Goal: Task Accomplishment & Management: Manage account settings

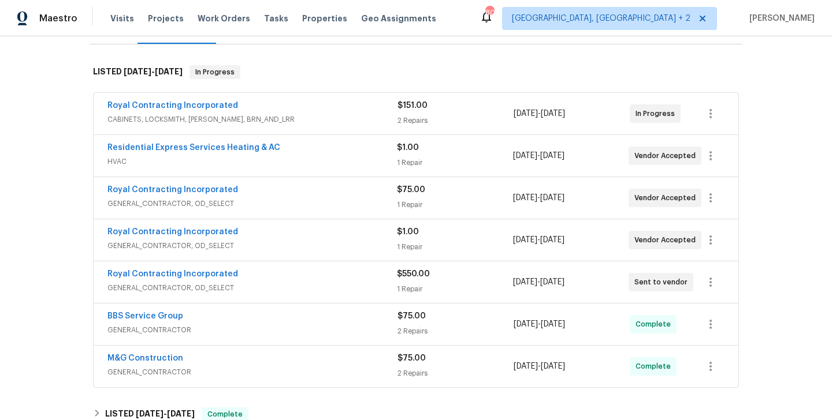
scroll to position [173, 0]
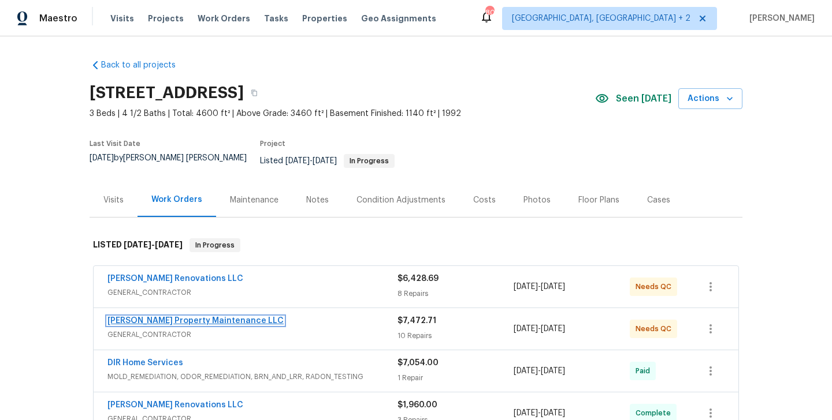
click at [183, 317] on link "Glen Property Maintenance LLC" at bounding box center [195, 321] width 176 height 8
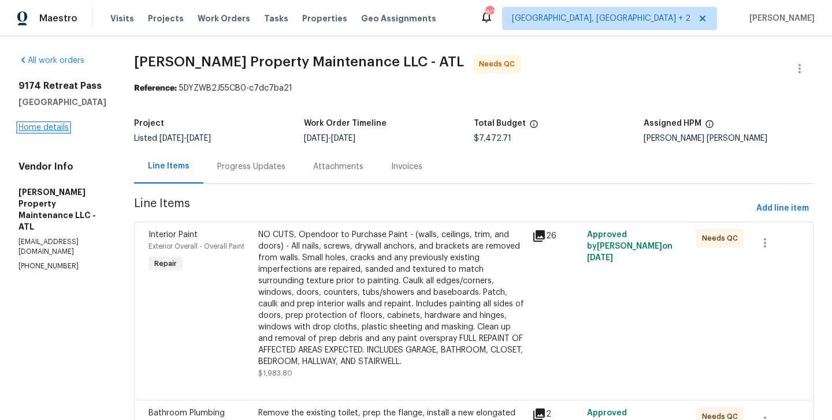
click at [49, 129] on link "Home details" at bounding box center [43, 128] width 50 height 8
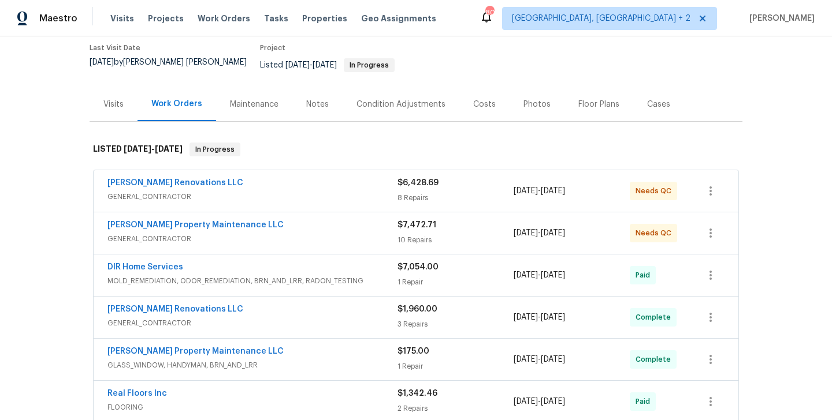
scroll to position [88, 0]
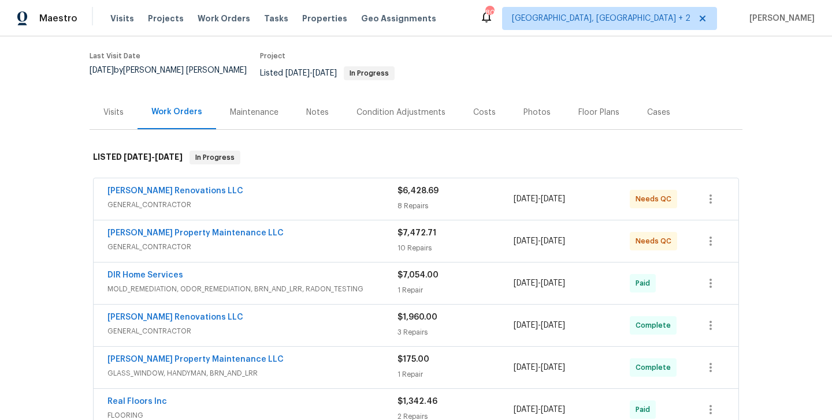
click at [189, 187] on span "Aseem Renovations LLC" at bounding box center [175, 191] width 136 height 12
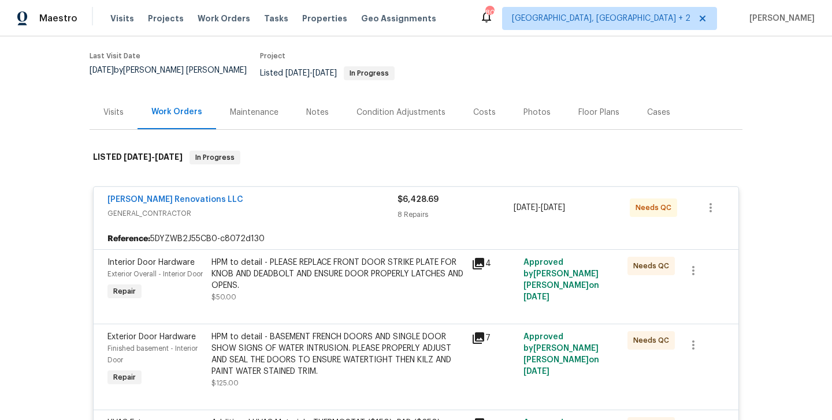
click at [235, 194] on div "Aseem Renovations LLC" at bounding box center [252, 201] width 290 height 14
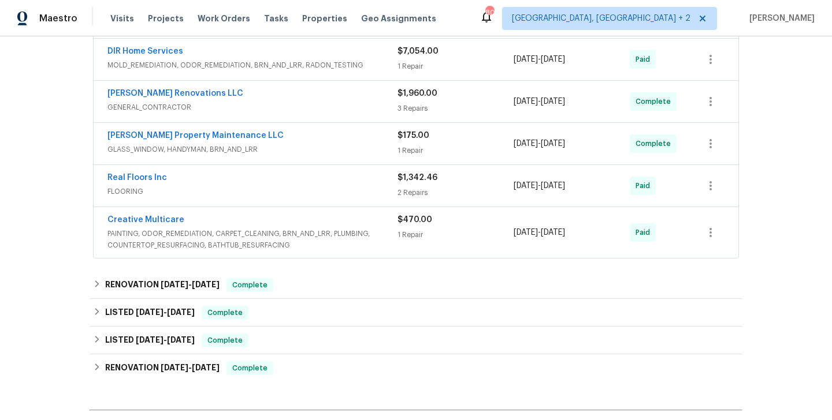
scroll to position [342, 0]
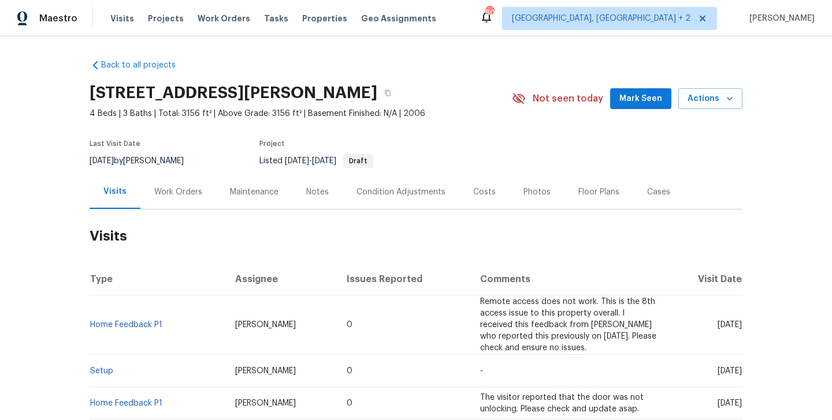
click at [204, 195] on div "Work Orders" at bounding box center [178, 192] width 76 height 34
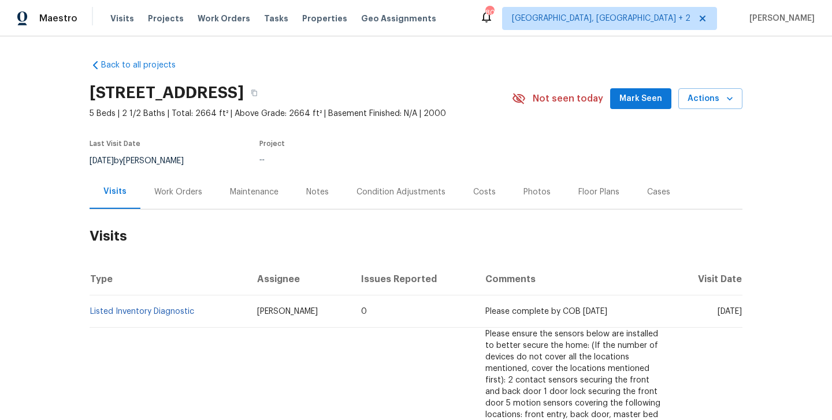
click at [161, 203] on div "Work Orders" at bounding box center [178, 192] width 76 height 34
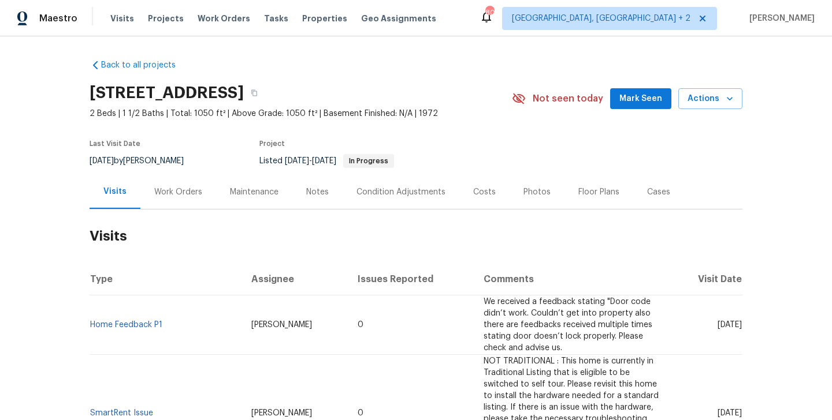
click at [183, 200] on div "Work Orders" at bounding box center [178, 192] width 76 height 34
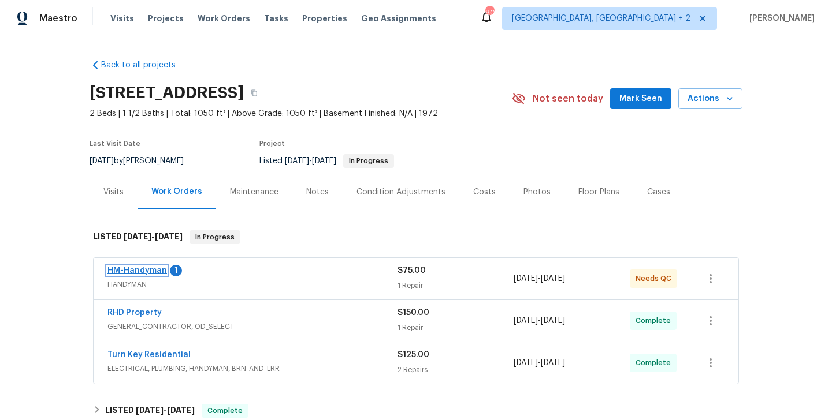
click at [162, 274] on link "HM-Handyman" at bounding box center [136, 271] width 59 height 8
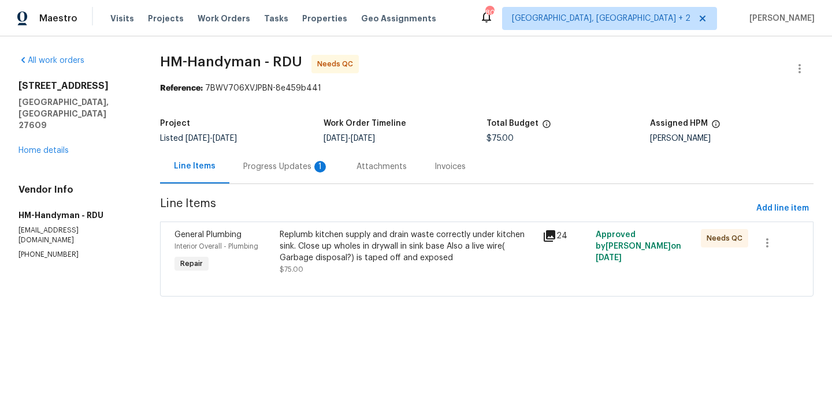
click at [264, 162] on div "Progress Updates 1" at bounding box center [285, 167] width 85 height 12
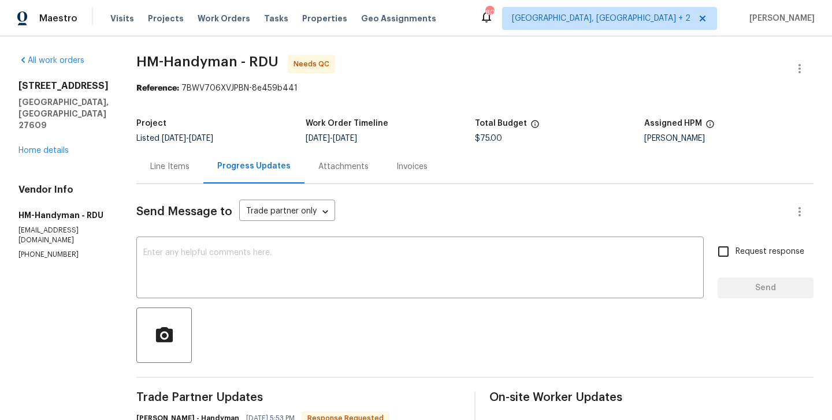
click at [185, 164] on div "Line Items" at bounding box center [169, 167] width 39 height 12
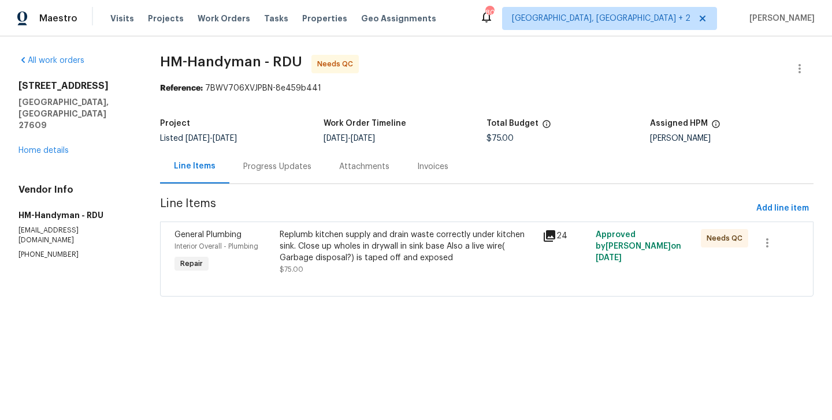
click at [415, 247] on div "Replumb kitchen supply and drain waste correctly under kitchen sink. Close up w…" at bounding box center [407, 246] width 256 height 35
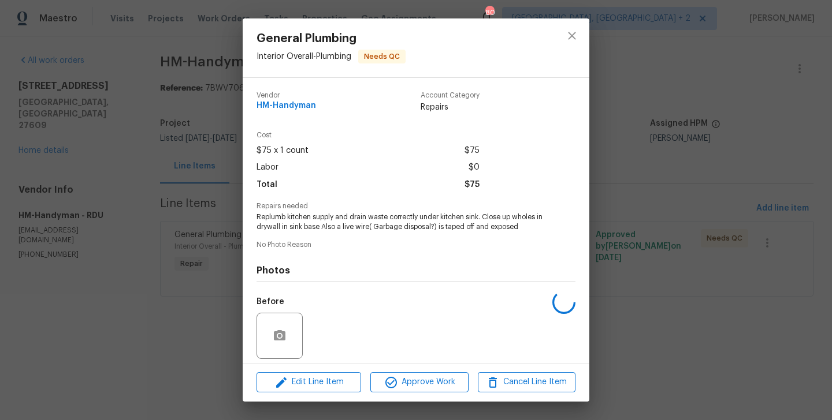
scroll to position [83, 0]
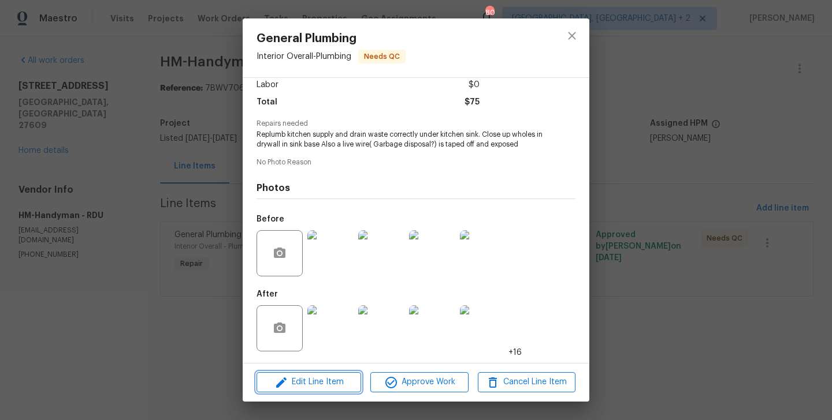
click at [280, 386] on icon "button" at bounding box center [281, 383] width 14 height 14
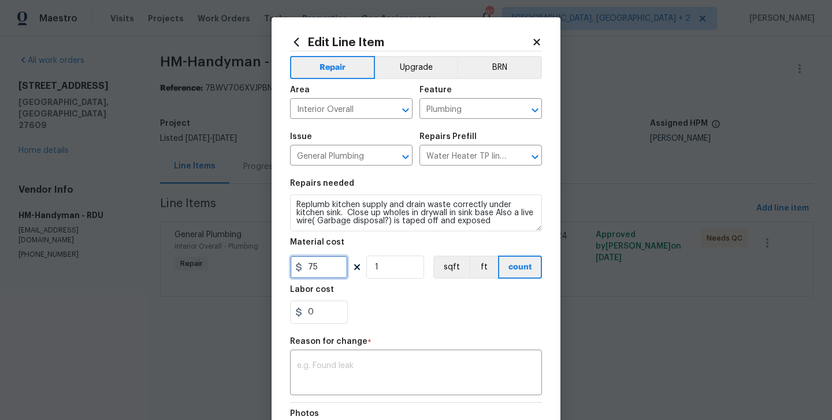
click at [305, 265] on input "75" at bounding box center [319, 267] width 58 height 23
type input "400"
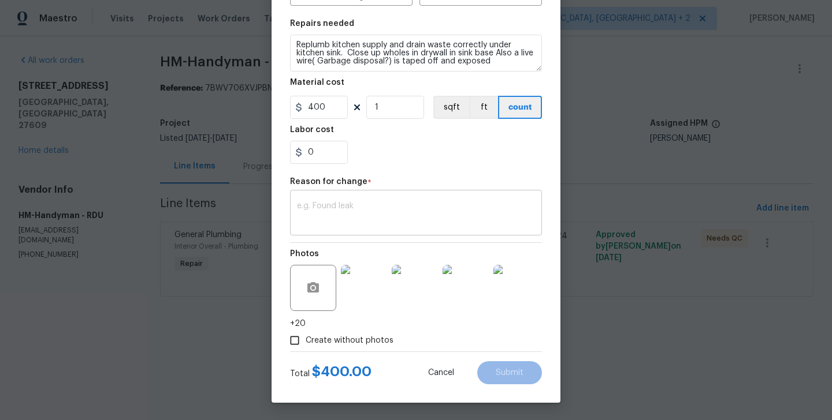
click at [378, 197] on div "x ​" at bounding box center [416, 214] width 252 height 43
paste textarea "(BA) Updated per vendor’s final cost."
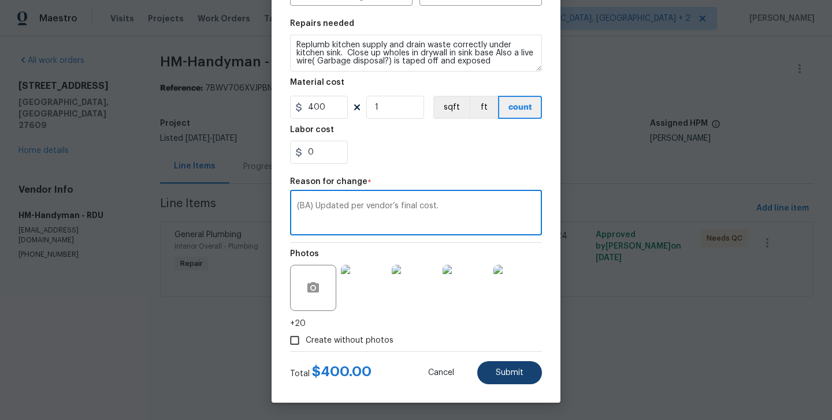
type textarea "(BA) Updated per vendor’s final cost."
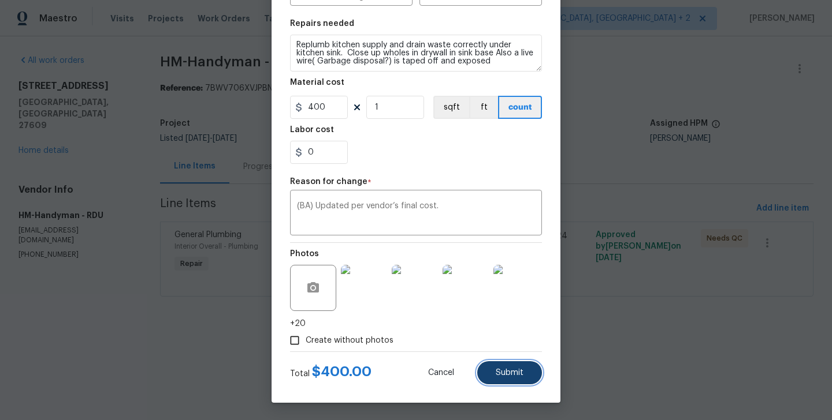
click at [504, 374] on span "Submit" at bounding box center [509, 373] width 28 height 9
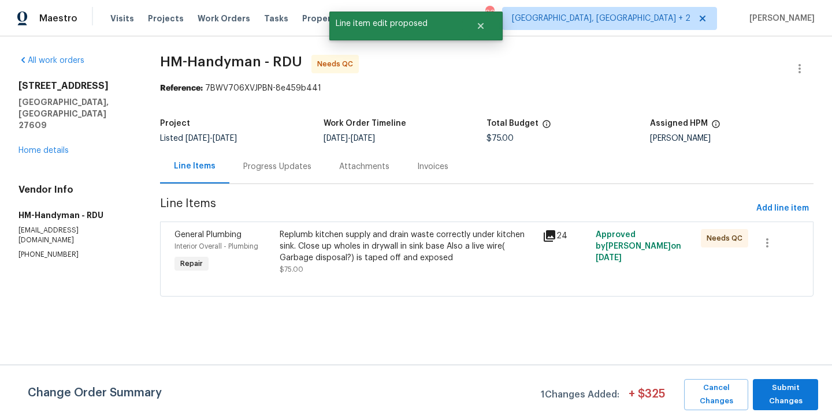
scroll to position [0, 0]
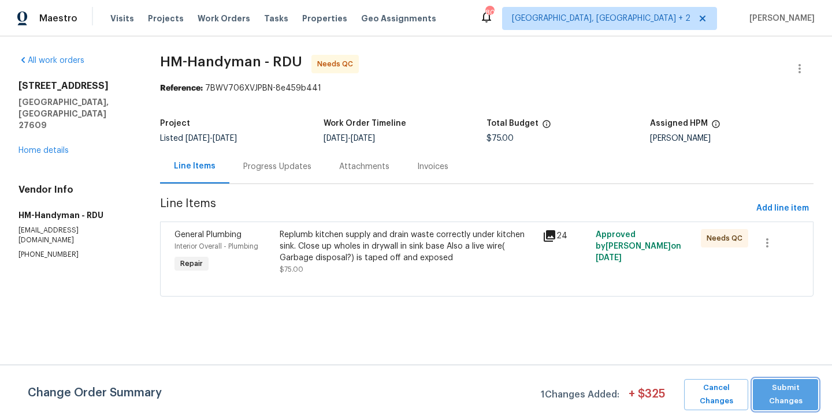
click at [787, 389] on span "Submit Changes" at bounding box center [785, 395] width 54 height 27
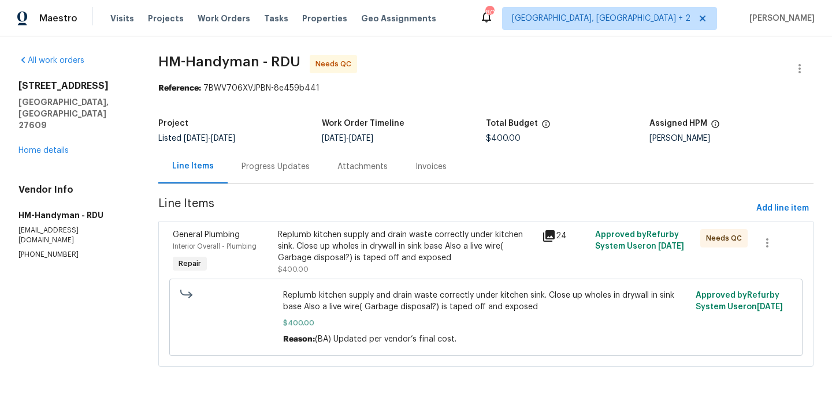
click at [274, 161] on div "Progress Updates" at bounding box center [275, 167] width 68 height 12
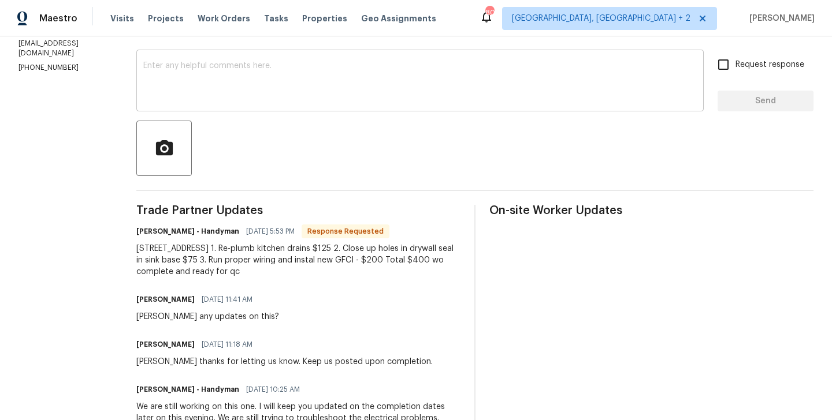
scroll to position [244, 0]
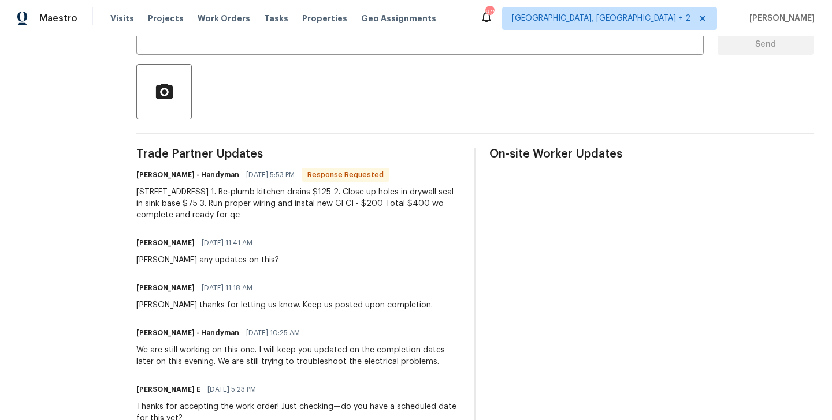
click at [178, 177] on h6 "HM - Heather Macy - Handyman" at bounding box center [187, 175] width 103 height 12
copy h6 "Heather"
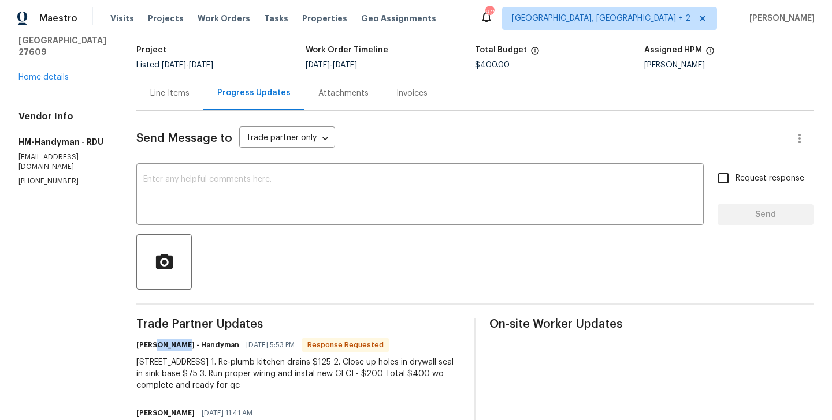
scroll to position [0, 0]
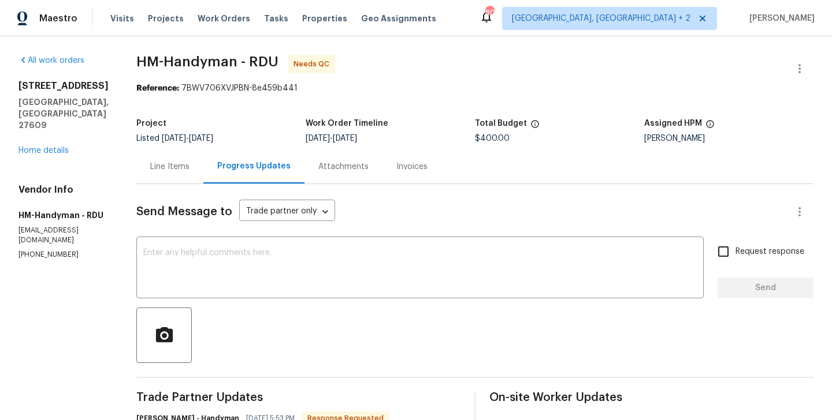
click at [213, 246] on div "x ​" at bounding box center [419, 269] width 567 height 59
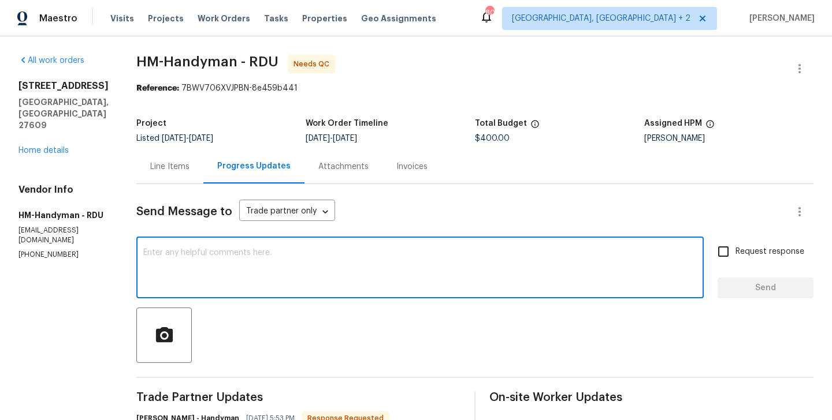
paste textarea "Heather"
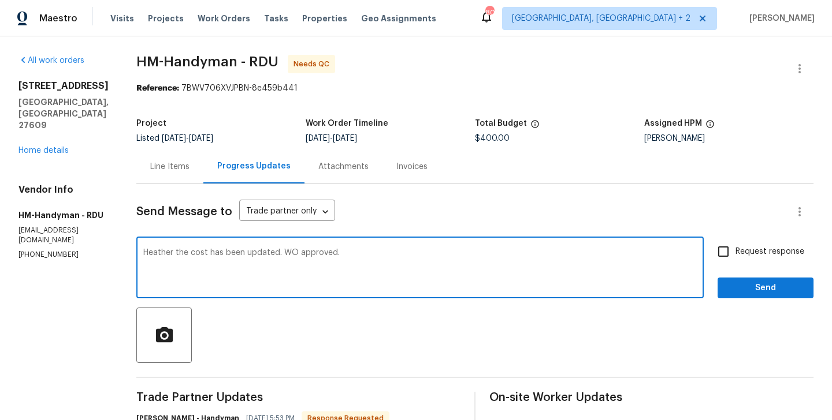
type textarea "Heather the cost has been updated. WO approved."
click at [751, 282] on span "Send" at bounding box center [764, 288] width 77 height 14
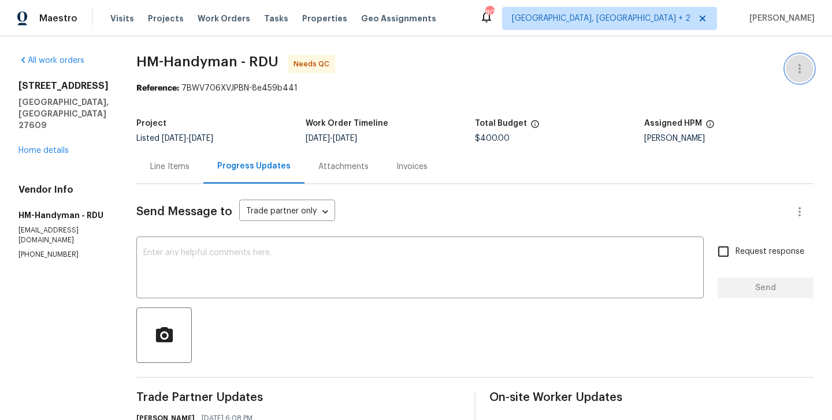
click at [802, 70] on icon "button" at bounding box center [799, 69] width 14 height 14
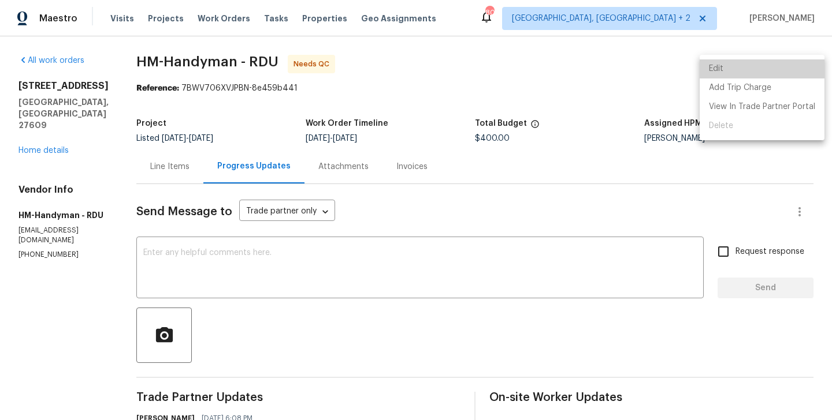
click at [764, 70] on li "Edit" at bounding box center [761, 68] width 125 height 19
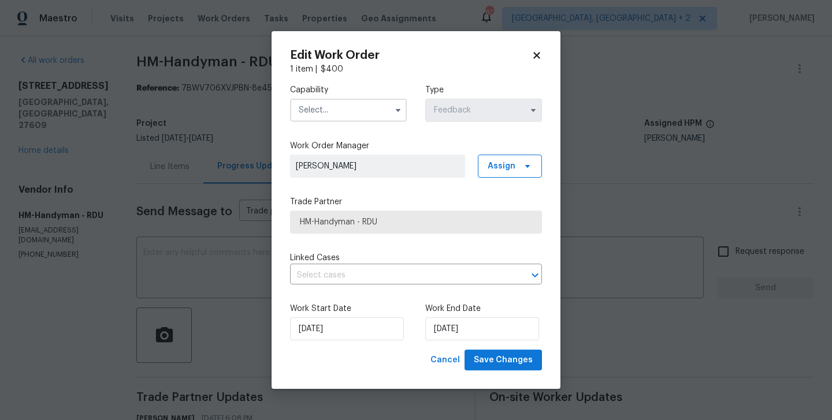
click at [329, 316] on div "Work Start Date 22/08/2025" at bounding box center [348, 322] width 117 height 38
click at [329, 326] on input "22/08/2025" at bounding box center [347, 329] width 114 height 23
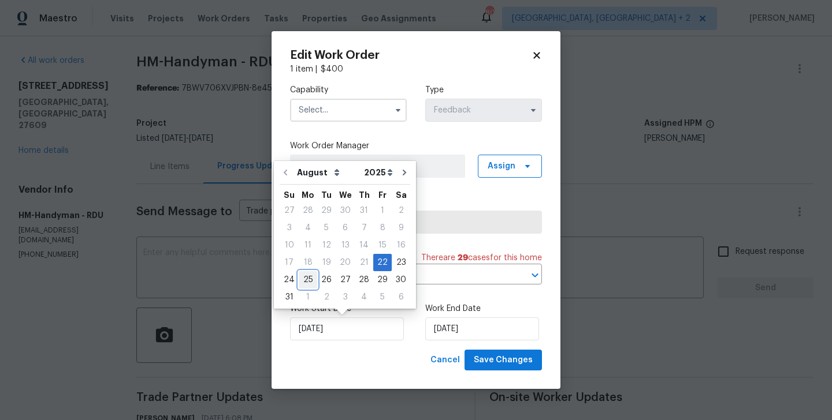
click at [301, 281] on div "25" at bounding box center [308, 280] width 18 height 16
type input "25/08/2025"
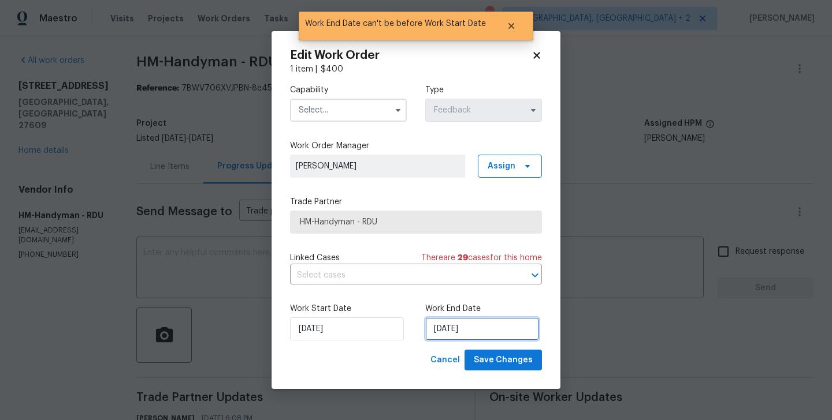
click at [483, 336] on input "25/08/2025" at bounding box center [482, 329] width 114 height 23
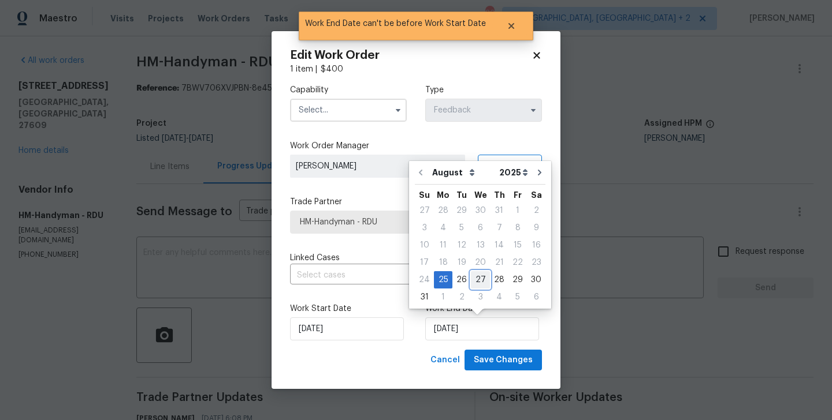
click at [480, 280] on div "27" at bounding box center [480, 280] width 19 height 16
type input "27/08/2025"
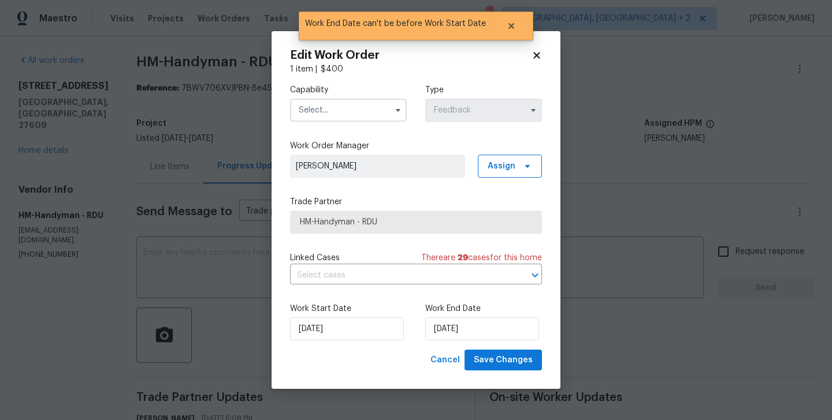
click at [325, 101] on input "text" at bounding box center [348, 110] width 117 height 23
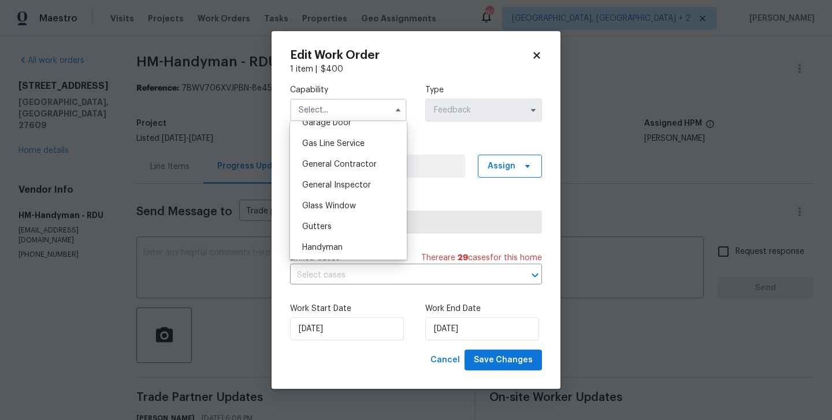
scroll to position [523, 0]
click at [322, 244] on span "Handyman" at bounding box center [322, 247] width 40 height 8
type input "Handyman"
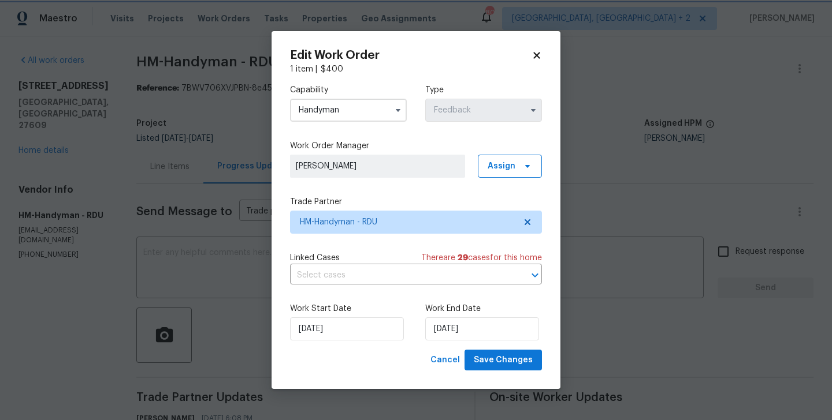
scroll to position [544, 0]
click at [519, 363] on span "Save Changes" at bounding box center [503, 360] width 59 height 14
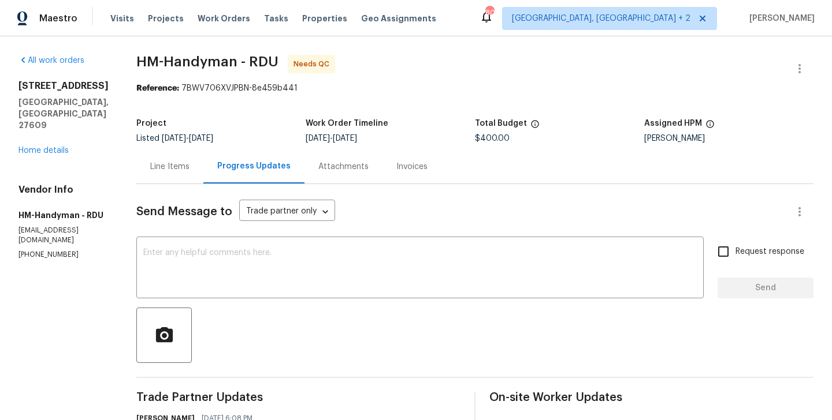
click at [193, 159] on div "Line Items" at bounding box center [169, 167] width 67 height 34
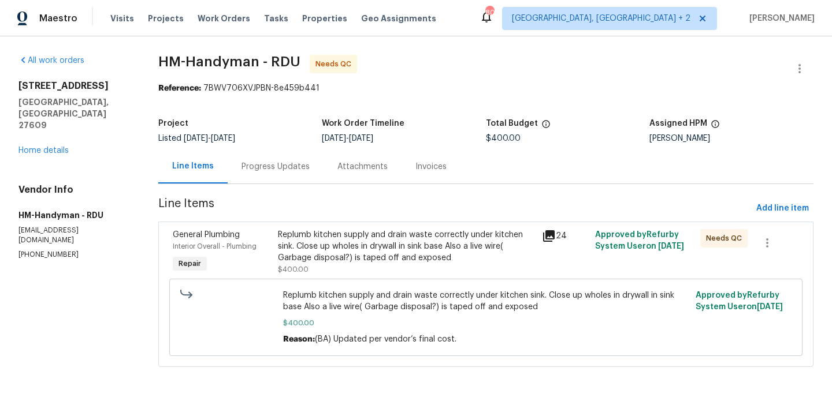
click at [387, 252] on div "Replumb kitchen supply and drain waste correctly under kitchen sink. Close up w…" at bounding box center [406, 246] width 257 height 35
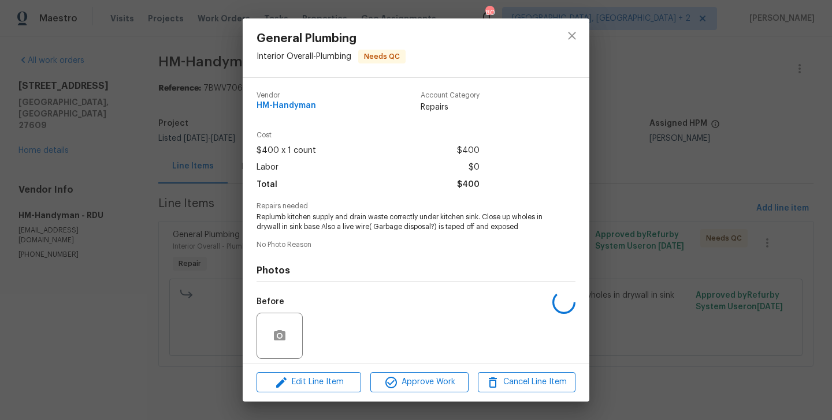
scroll to position [83, 0]
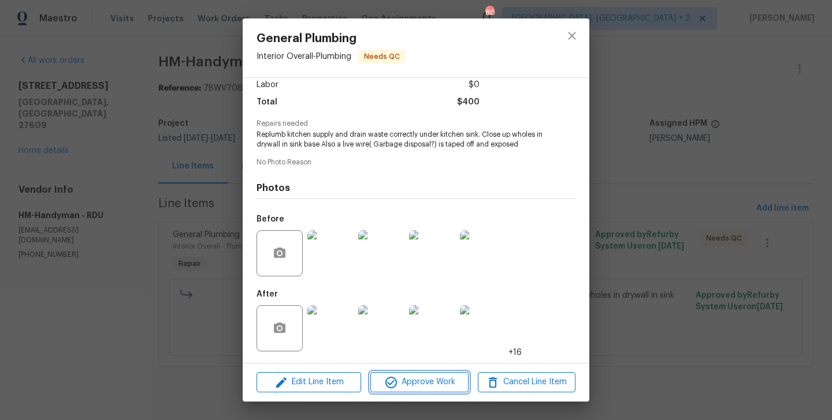
click at [421, 381] on span "Approve Work" at bounding box center [419, 382] width 91 height 14
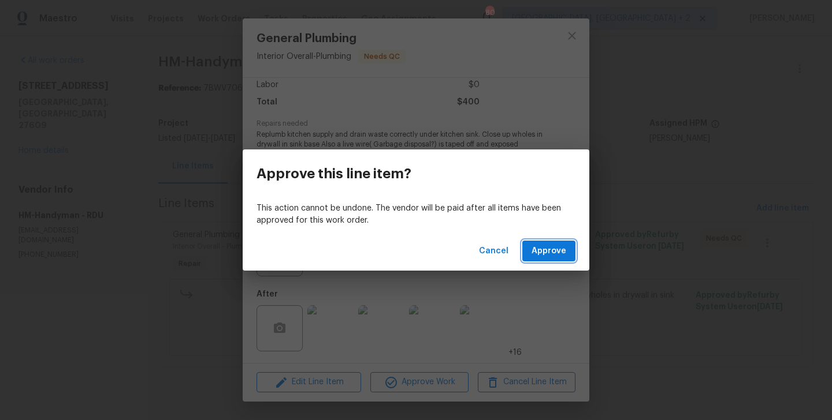
click at [553, 256] on span "Approve" at bounding box center [548, 251] width 35 height 14
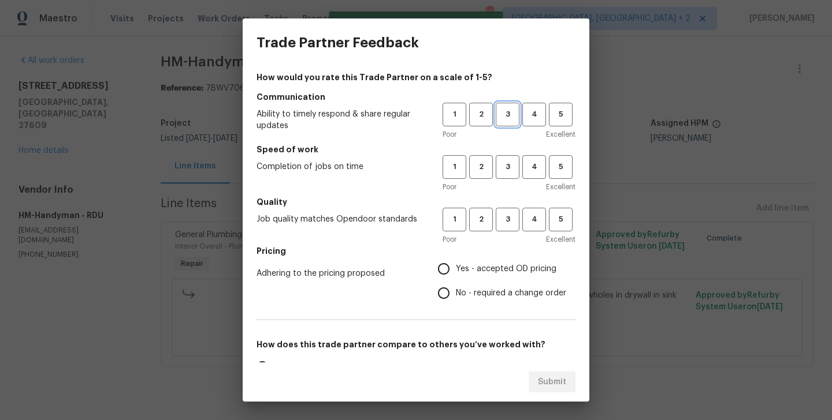
click at [508, 112] on span "3" at bounding box center [507, 114] width 21 height 13
click at [502, 173] on span "3" at bounding box center [507, 167] width 21 height 13
click at [507, 205] on h5 "Quality" at bounding box center [415, 202] width 319 height 12
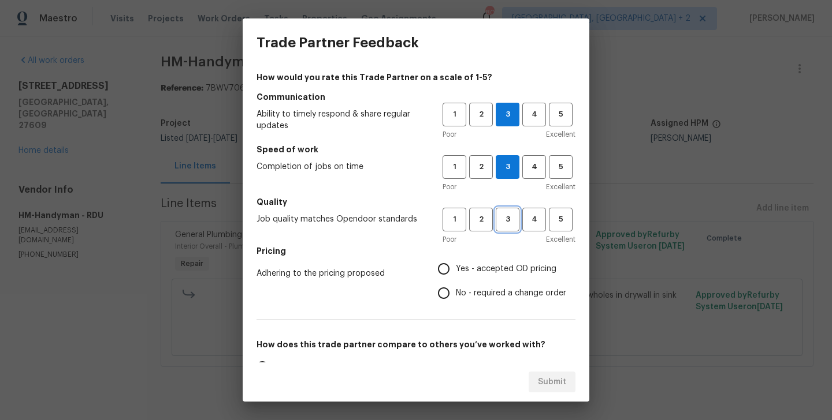
click at [507, 221] on span "3" at bounding box center [507, 219] width 21 height 13
click at [480, 295] on span "No - required a change order" at bounding box center [511, 294] width 110 height 12
click at [456, 295] on input "No - required a change order" at bounding box center [443, 293] width 24 height 24
radio input "true"
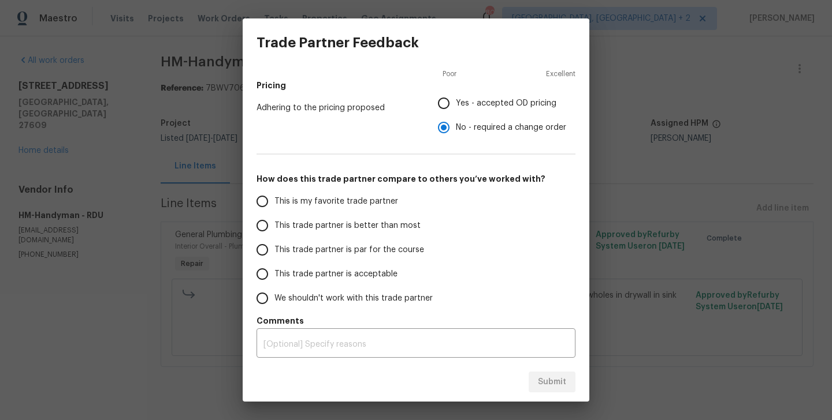
scroll to position [165, 0]
click at [372, 232] on span "This trade partner is better than most" at bounding box center [347, 227] width 146 height 12
click at [274, 232] on input "This trade partner is better than most" at bounding box center [262, 226] width 24 height 24
click at [543, 379] on span "Submit" at bounding box center [552, 382] width 28 height 14
radio input "true"
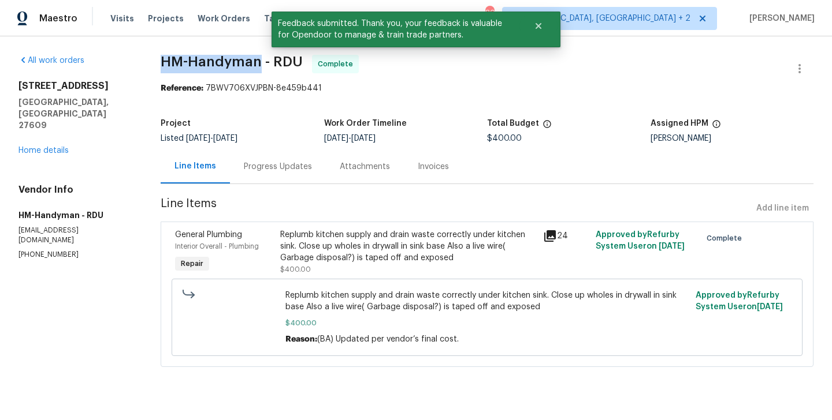
drag, startPoint x: 163, startPoint y: 61, endPoint x: 261, endPoint y: 71, distance: 98.1
click at [261, 71] on span "HM-Handyman - RDU Complete" at bounding box center [473, 69] width 625 height 28
copy span "HM-Handyman"
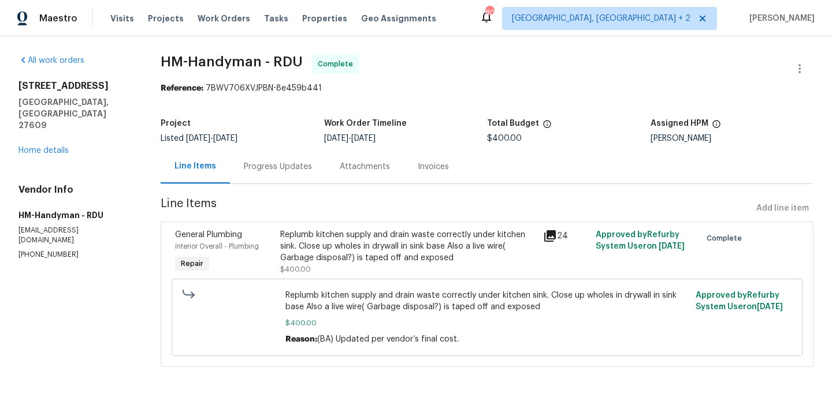
click at [267, 169] on div "Progress Updates" at bounding box center [278, 167] width 68 height 12
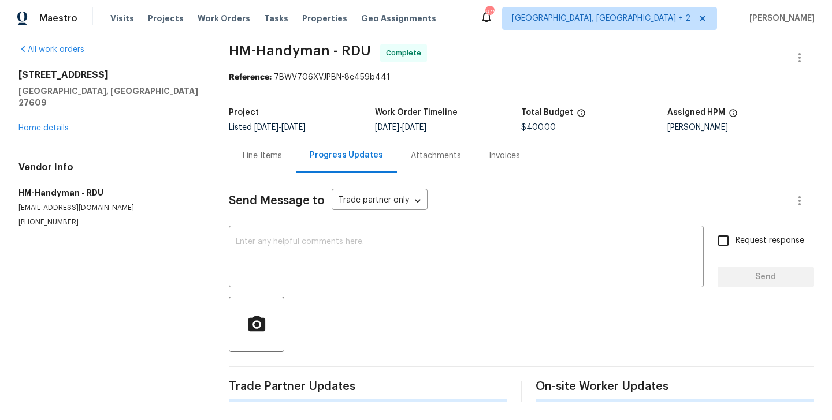
scroll to position [288, 0]
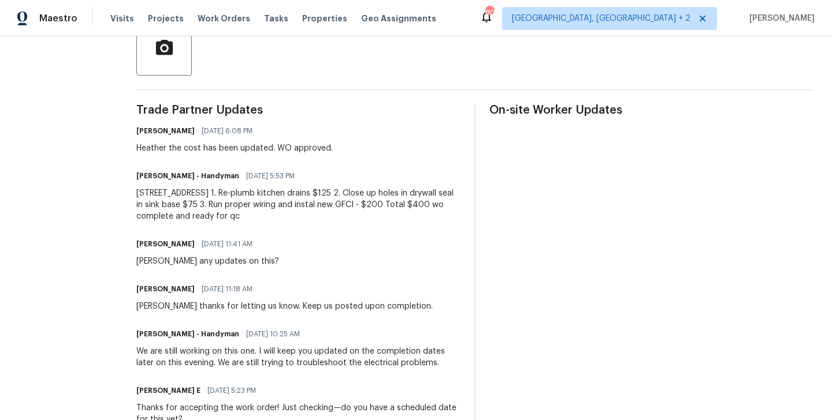
click at [205, 202] on div "5038 Flint Ridge Pl Raleigh, NC 27609 1. Re-plumb kitchen drains $125 2. Close …" at bounding box center [298, 205] width 324 height 35
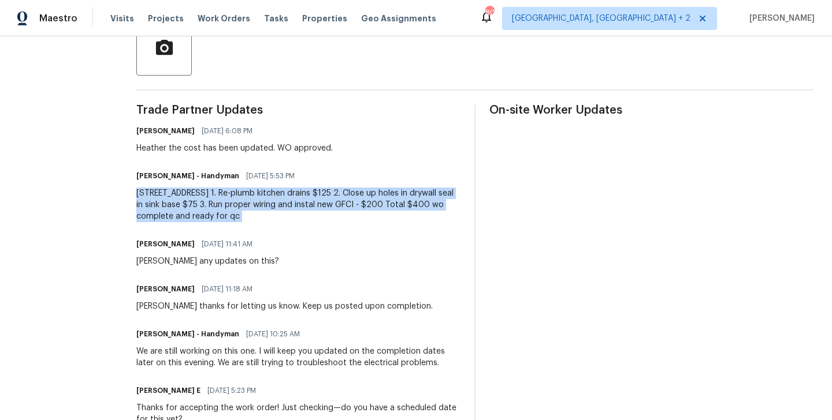
click at [205, 202] on div "5038 Flint Ridge Pl Raleigh, NC 27609 1. Re-plumb kitchen drains $125 2. Close …" at bounding box center [298, 205] width 324 height 35
copy div "5038 Flint Ridge Pl Raleigh, NC 27609 1. Re-plumb kitchen drains $125 2. Close …"
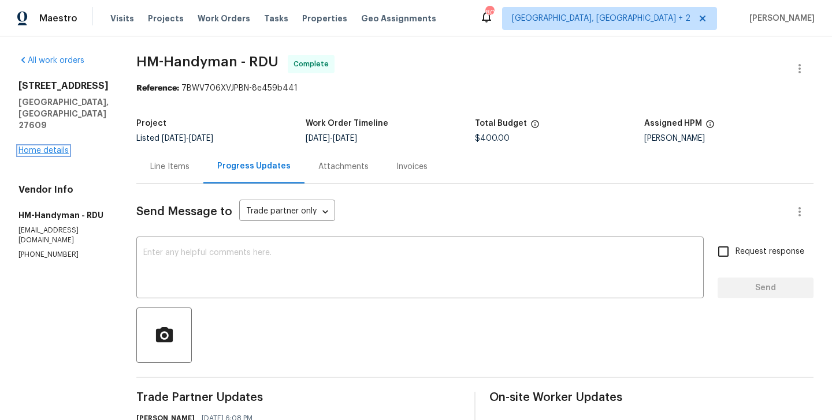
click at [59, 147] on link "Home details" at bounding box center [43, 151] width 50 height 8
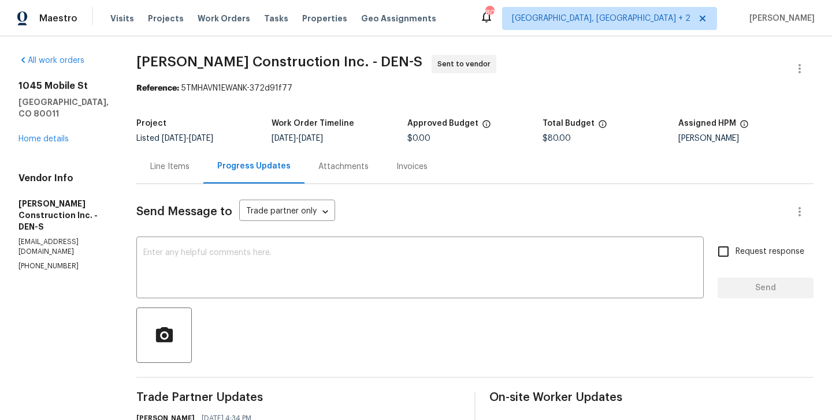
click at [32, 123] on div "[STREET_ADDRESS] Home details" at bounding box center [63, 112] width 90 height 65
click at [54, 135] on link "Home details" at bounding box center [43, 139] width 50 height 8
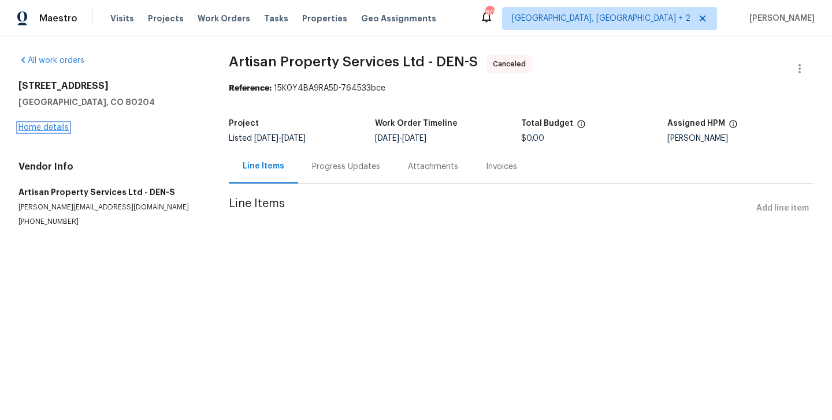
click at [46, 128] on link "Home details" at bounding box center [43, 128] width 50 height 8
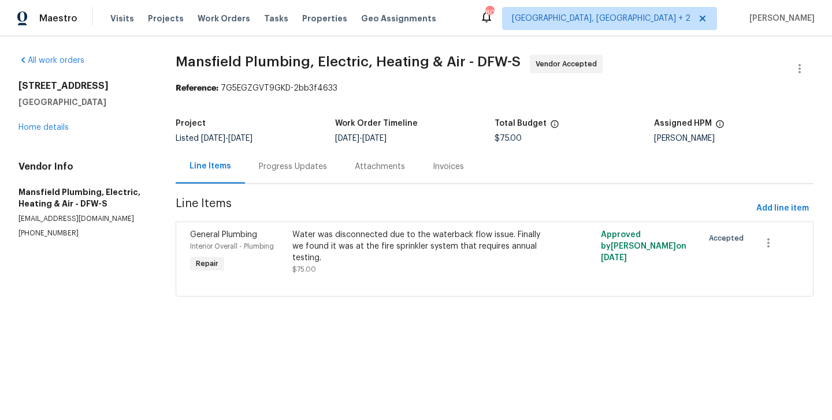
click at [297, 178] on div "Progress Updates" at bounding box center [293, 167] width 96 height 34
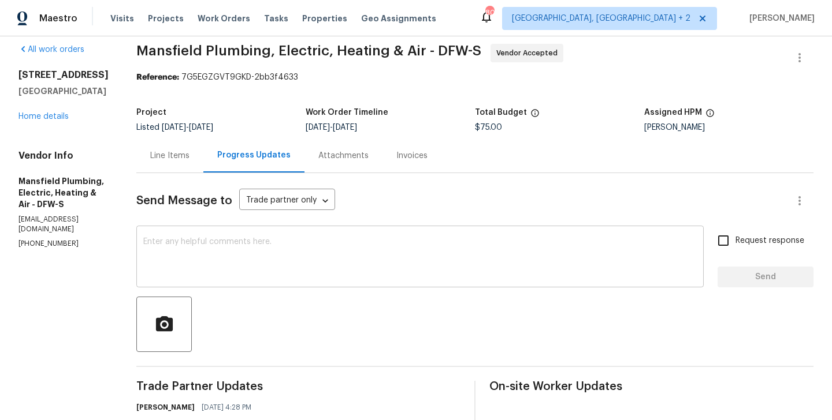
scroll to position [156, 0]
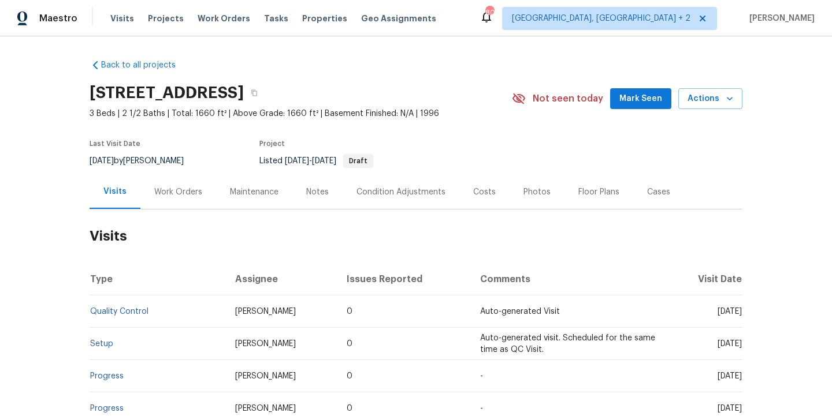
click at [147, 207] on div "Work Orders" at bounding box center [178, 192] width 76 height 34
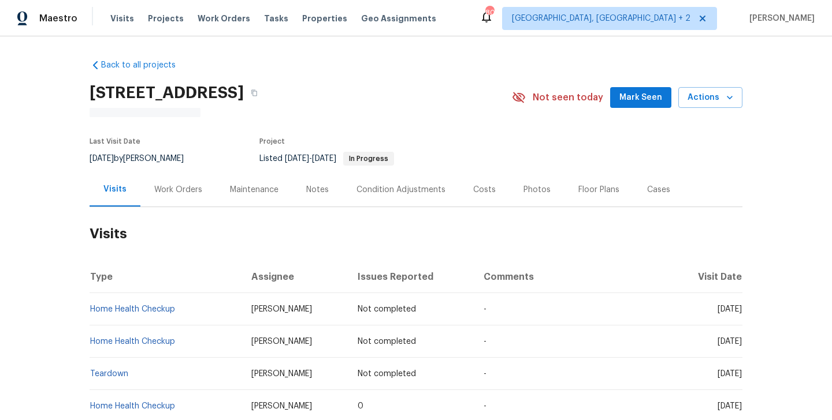
drag, startPoint x: 183, startPoint y: 213, endPoint x: 183, endPoint y: 204, distance: 8.7
click at [183, 213] on h2 "Visits" at bounding box center [416, 234] width 653 height 54
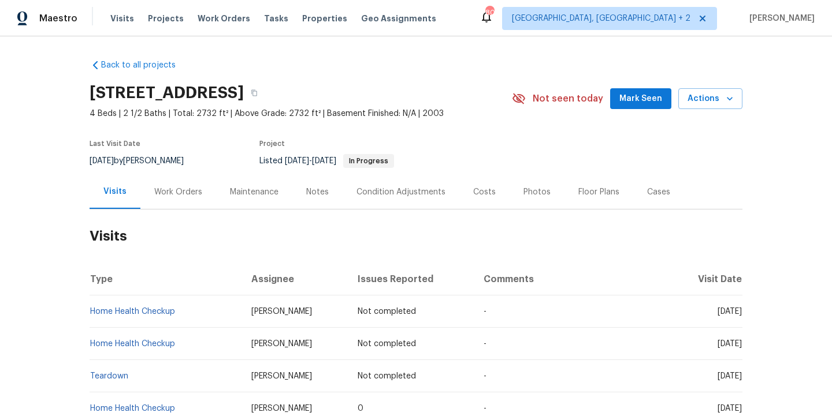
click at [183, 204] on div "Work Orders" at bounding box center [178, 192] width 76 height 34
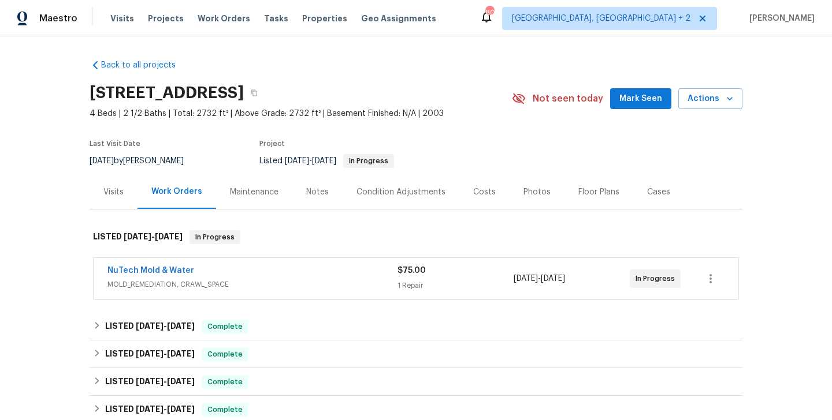
click at [182, 275] on span "NuTech Mold & Water" at bounding box center [150, 271] width 87 height 12
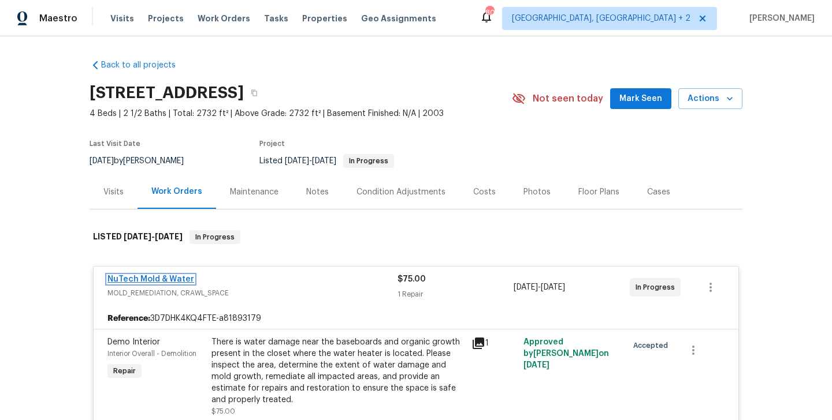
click at [166, 278] on link "NuTech Mold & Water" at bounding box center [150, 279] width 87 height 8
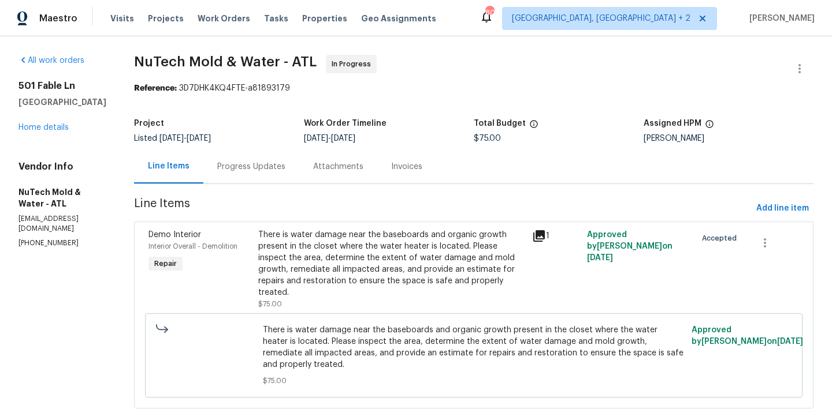
click at [223, 169] on div "Progress Updates" at bounding box center [251, 167] width 68 height 12
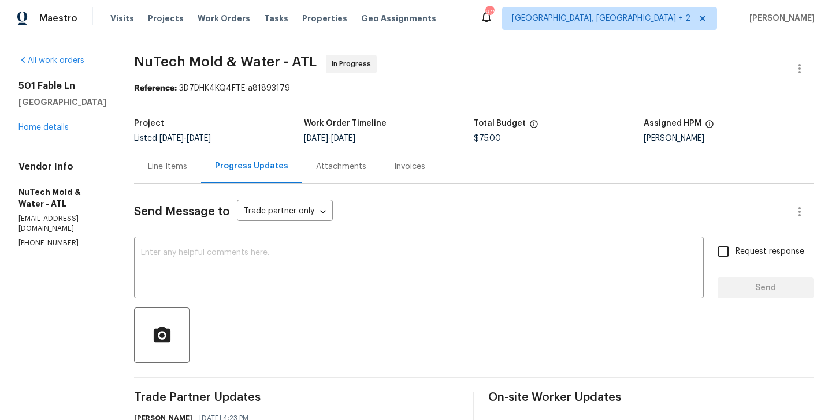
click at [25, 238] on p "(470) 655-1212" at bounding box center [62, 243] width 88 height 10
copy p "(470) 655-1212"
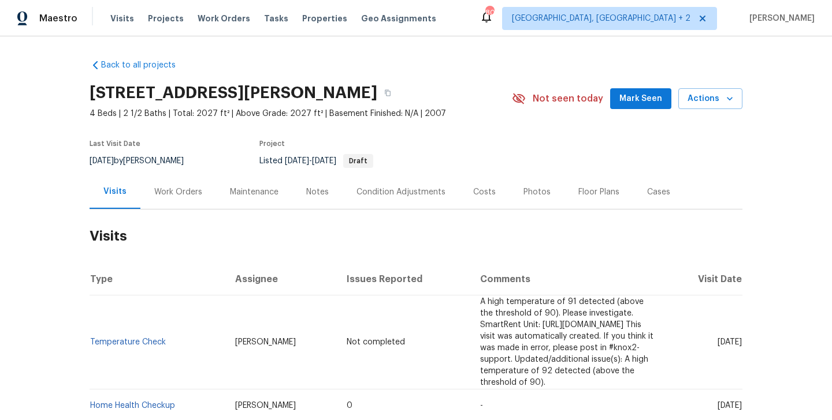
click at [177, 183] on div "Work Orders" at bounding box center [178, 192] width 76 height 34
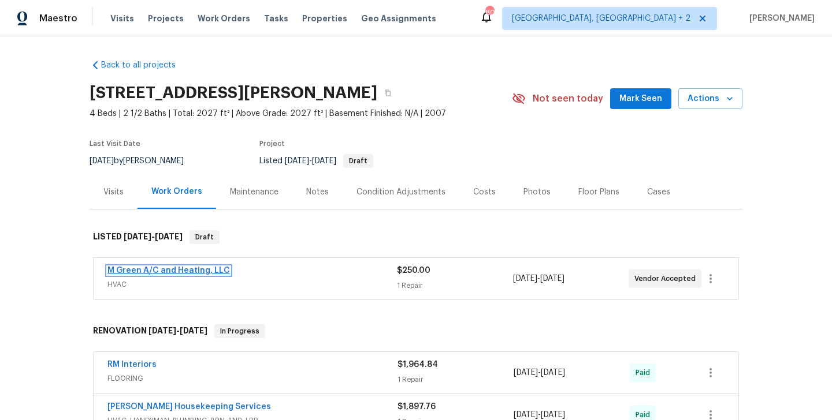
click at [207, 269] on link "M Green A/C and Heating, LLC" at bounding box center [168, 271] width 122 height 8
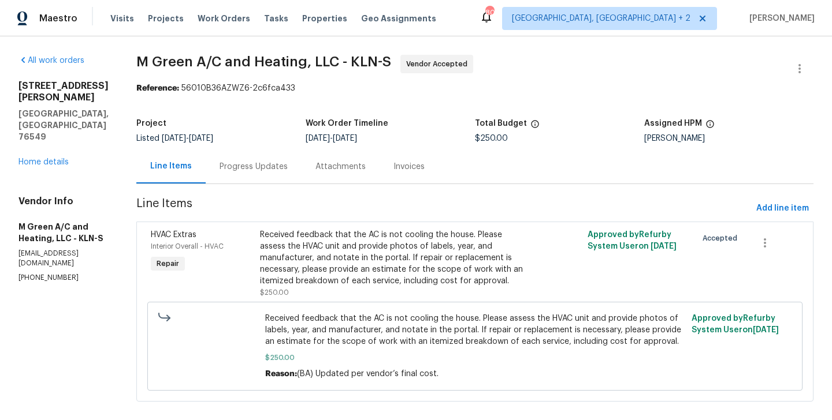
click at [290, 177] on div "Progress Updates" at bounding box center [254, 167] width 96 height 34
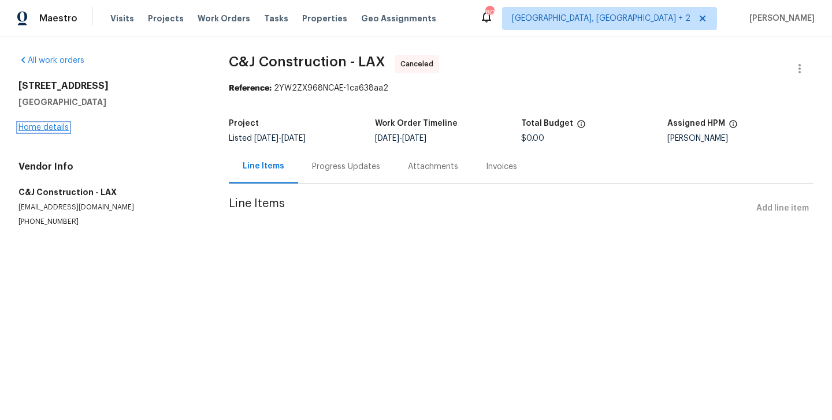
click at [49, 128] on link "Home details" at bounding box center [43, 128] width 50 height 8
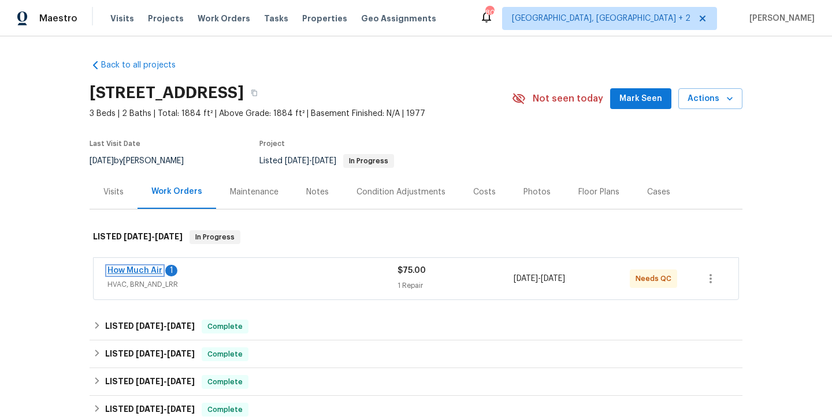
click at [149, 270] on link "How Much Air" at bounding box center [134, 271] width 55 height 8
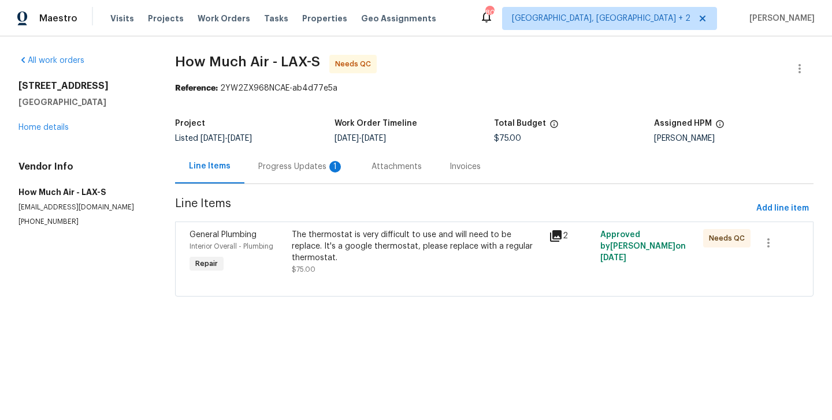
click at [293, 167] on div "Progress Updates 1" at bounding box center [300, 167] width 85 height 12
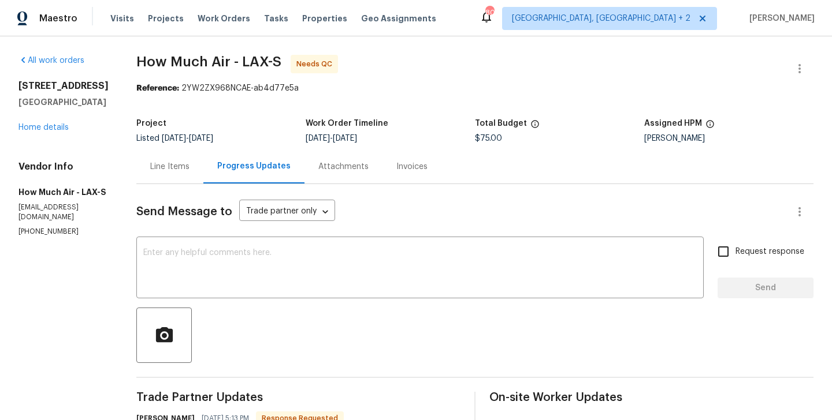
click at [152, 158] on div "Line Items" at bounding box center [169, 167] width 67 height 34
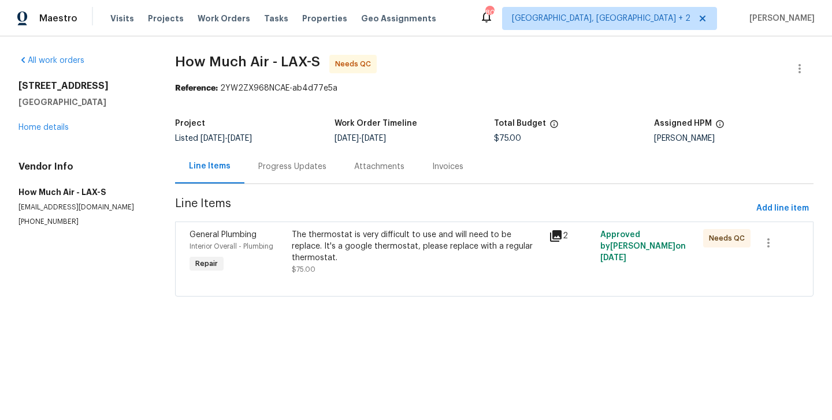
click at [352, 226] on div "The thermostat is very difficult to use and will need to be replace. It's a goo…" at bounding box center [416, 252] width 257 height 53
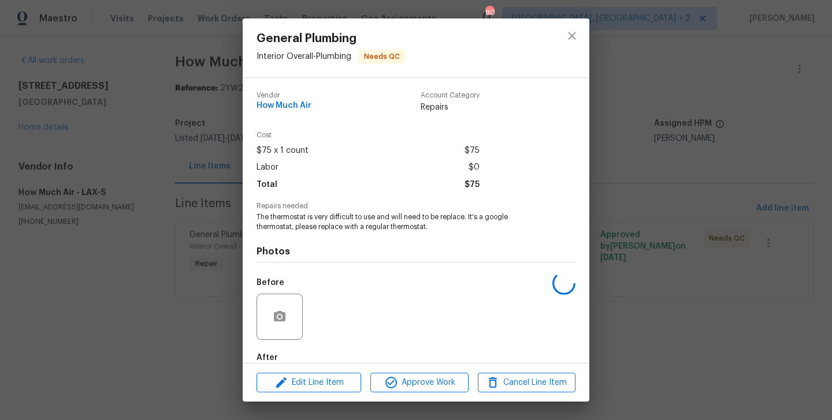
scroll to position [64, 0]
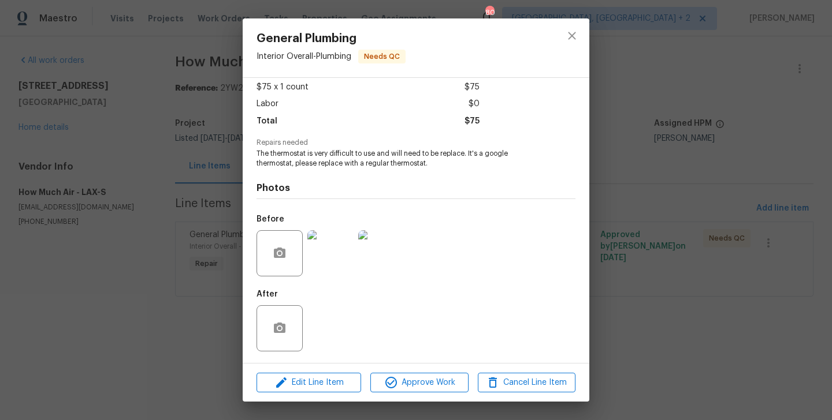
click at [633, 272] on div "General Plumbing Interior Overall - Plumbing Needs QC Vendor How Much Air Accou…" at bounding box center [416, 210] width 832 height 420
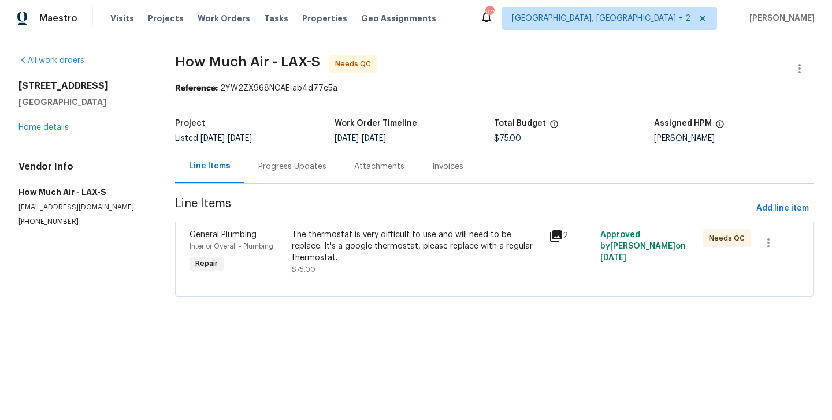
click at [353, 260] on div "The thermostat is very difficult to use and will need to be replace. It's a goo…" at bounding box center [417, 252] width 250 height 46
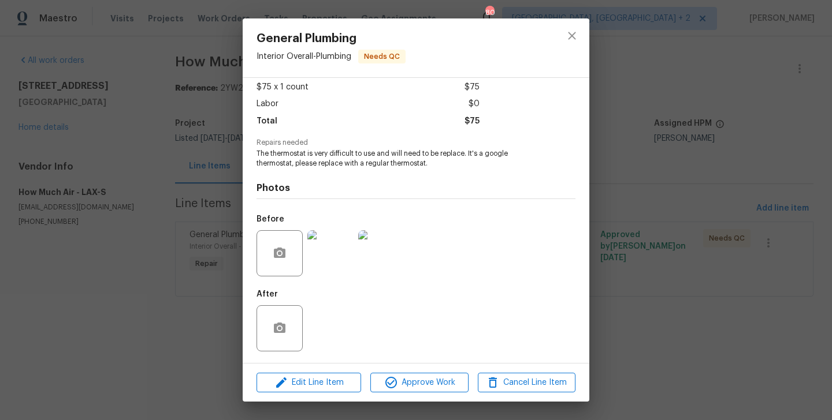
click at [322, 370] on div "Edit Line Item Approve Work Cancel Line Item" at bounding box center [416, 383] width 346 height 39
click at [313, 381] on span "Edit Line Item" at bounding box center [309, 383] width 98 height 14
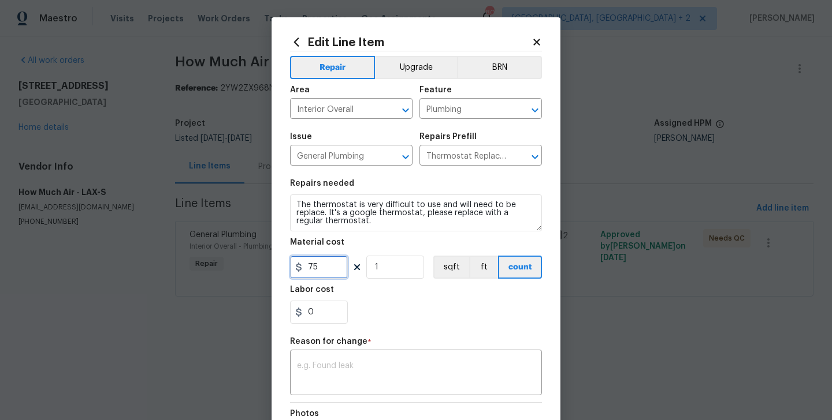
click at [319, 271] on input "75" at bounding box center [319, 267] width 58 height 23
type input "250"
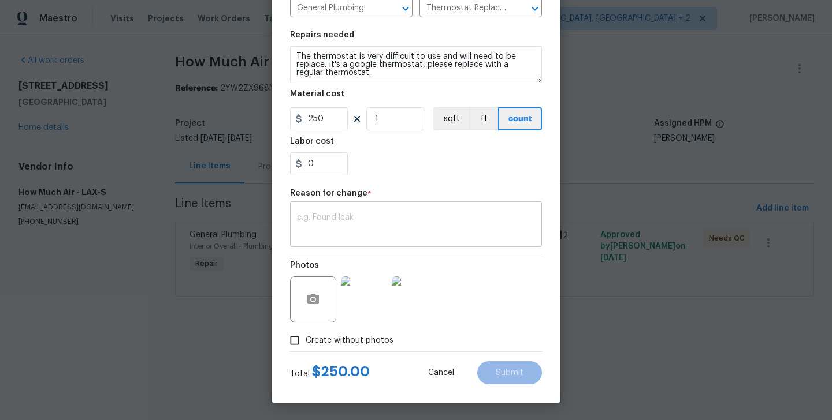
click at [359, 208] on div "x ​" at bounding box center [416, 225] width 252 height 43
paste textarea "(BA) Updated per vendor’s final cost."
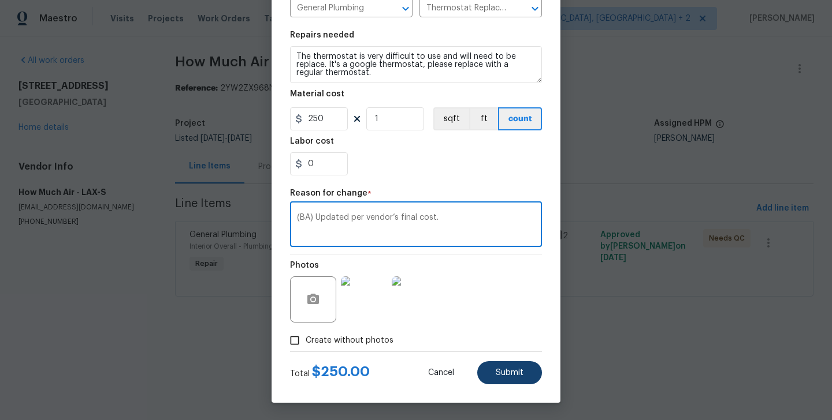
type textarea "(BA) Updated per vendor’s final cost."
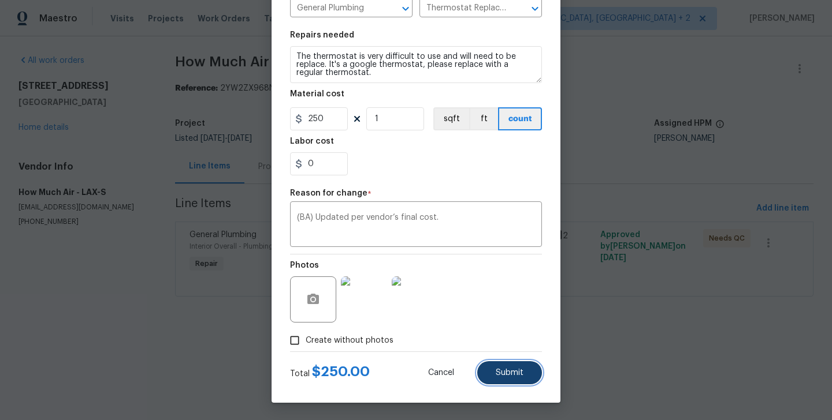
click at [498, 369] on span "Submit" at bounding box center [509, 373] width 28 height 9
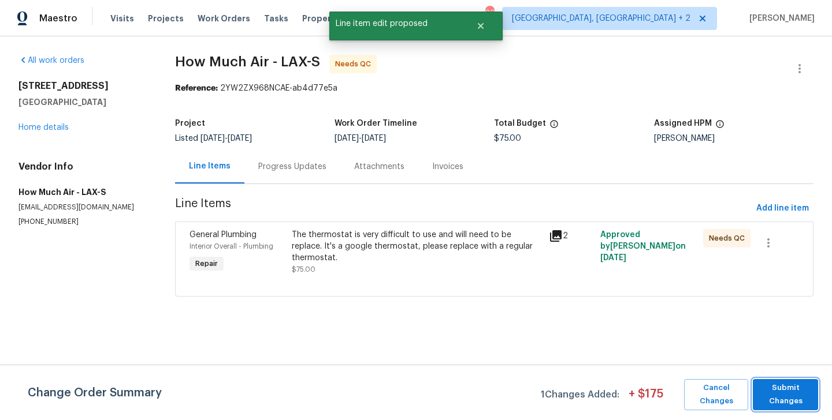
scroll to position [0, 0]
click at [795, 396] on span "Submit Changes" at bounding box center [785, 395] width 54 height 27
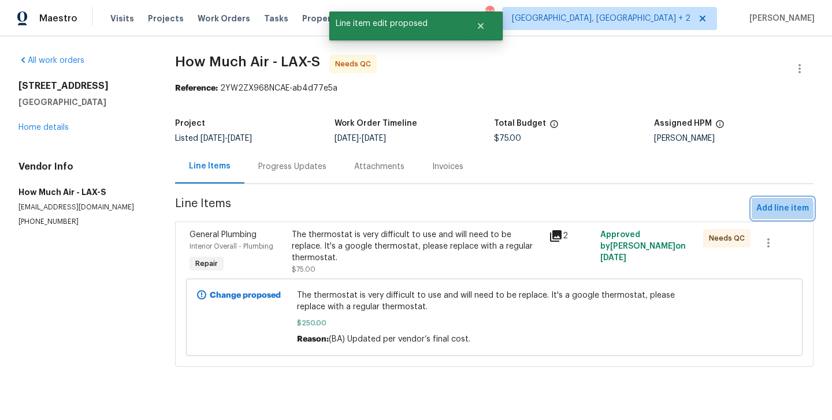
click at [771, 211] on span "Add line item" at bounding box center [782, 209] width 53 height 14
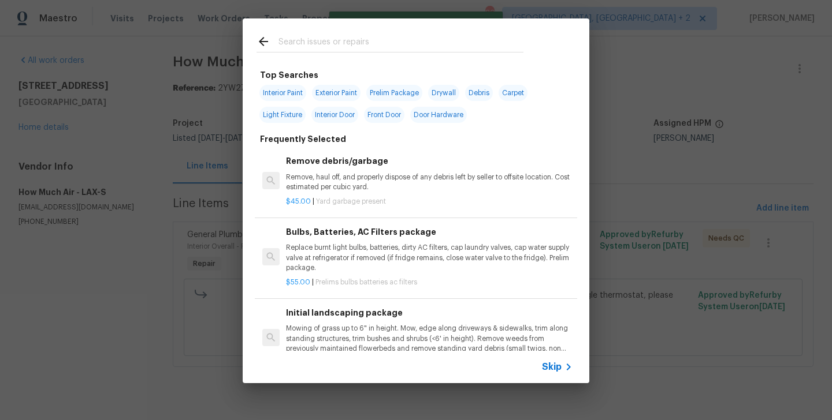
click at [362, 44] on input "text" at bounding box center [400, 43] width 245 height 17
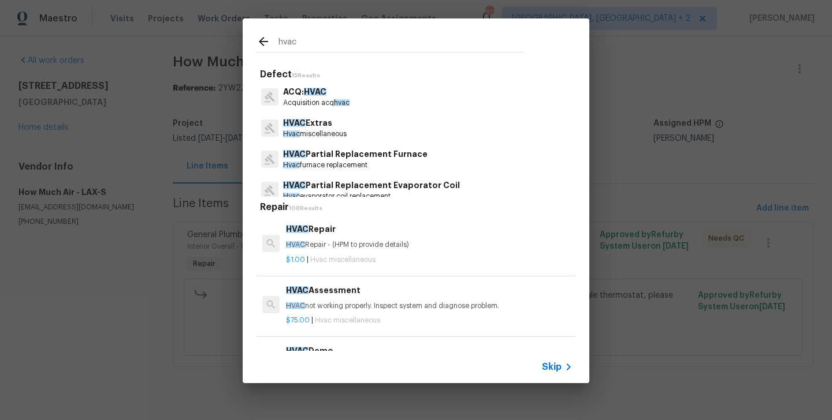
type input "hvac"
click at [326, 237] on div "HVAC Repair HVAC Repair - (HPM to provide details)" at bounding box center [429, 237] width 286 height 28
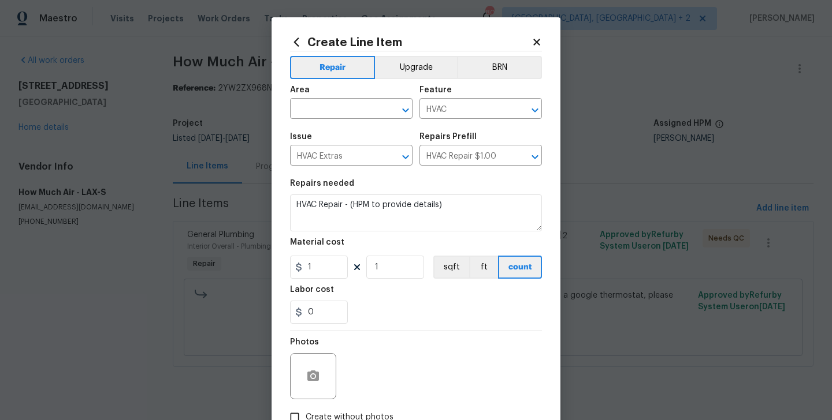
click at [323, 94] on div "Area" at bounding box center [351, 93] width 122 height 15
click at [314, 113] on input "text" at bounding box center [335, 110] width 90 height 18
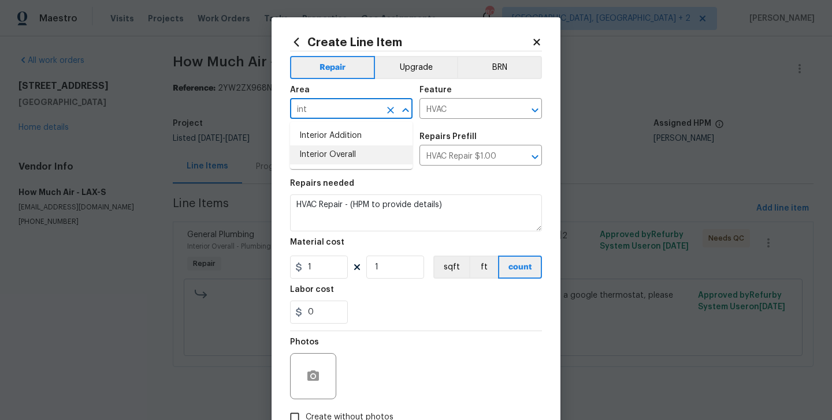
click at [323, 146] on li "Interior Overall" at bounding box center [351, 155] width 122 height 19
type input "Interior Overall"
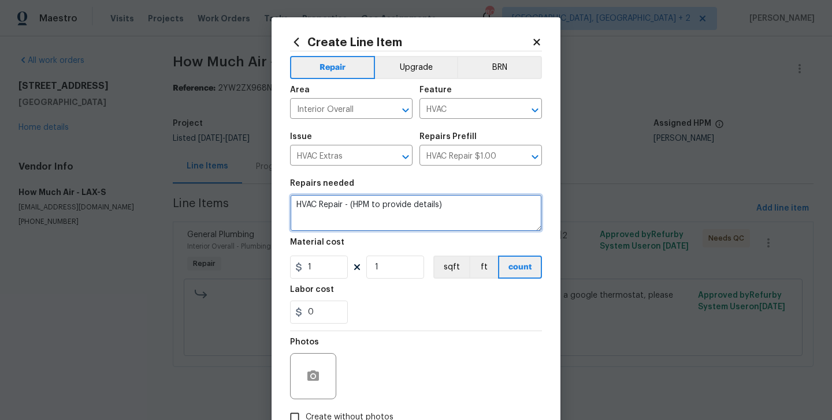
click at [325, 206] on textarea "HVAC Repair - (HPM to provide details)" at bounding box center [416, 213] width 252 height 37
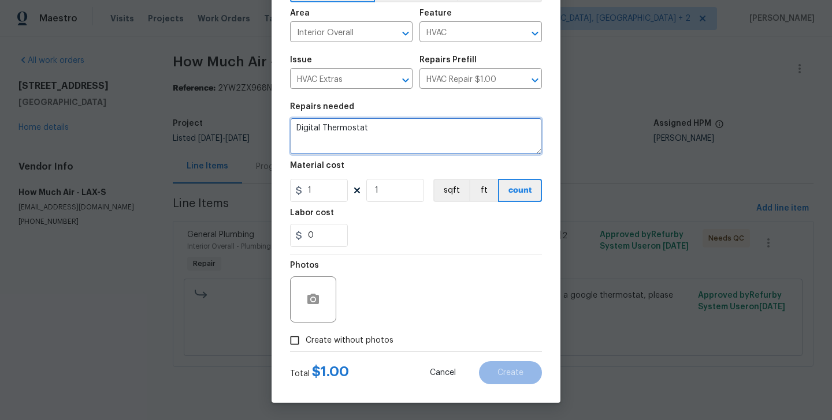
type textarea "Digital Thermostat"
click at [353, 344] on span "Create without photos" at bounding box center [349, 341] width 88 height 12
click at [305, 344] on input "Create without photos" at bounding box center [295, 341] width 22 height 22
checkbox input "true"
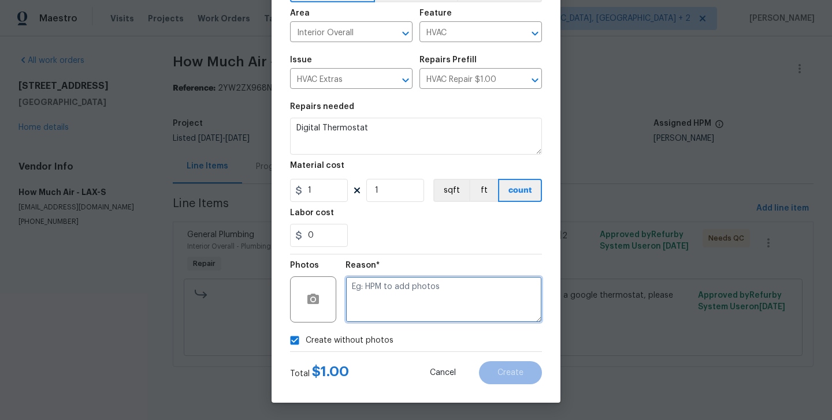
click at [415, 311] on textarea at bounding box center [443, 300] width 196 height 46
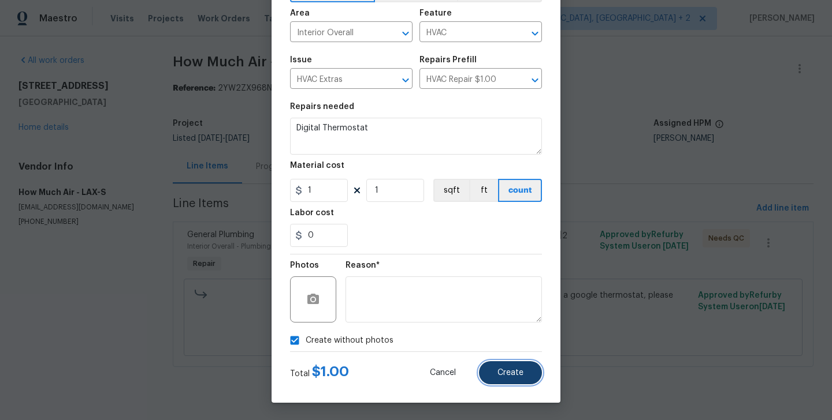
click at [496, 366] on button "Create" at bounding box center [510, 372] width 63 height 23
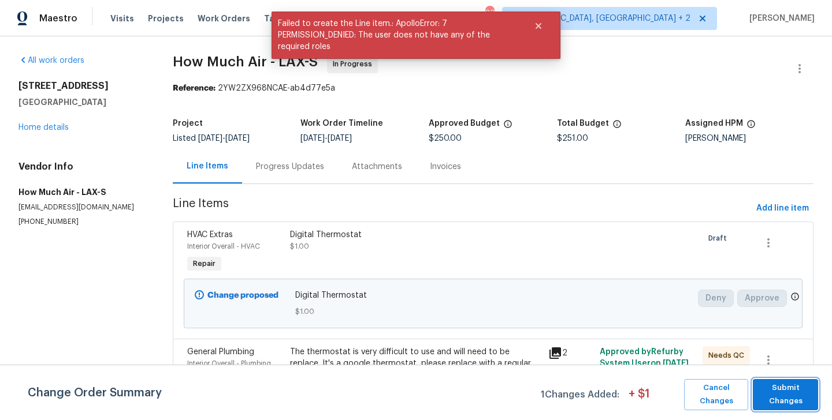
click at [793, 401] on span "Submit Changes" at bounding box center [785, 395] width 54 height 27
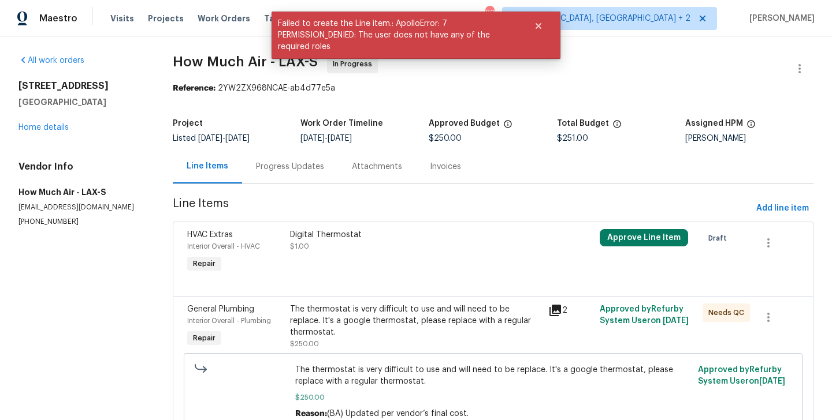
click at [294, 166] on div "Progress Updates" at bounding box center [290, 167] width 68 height 12
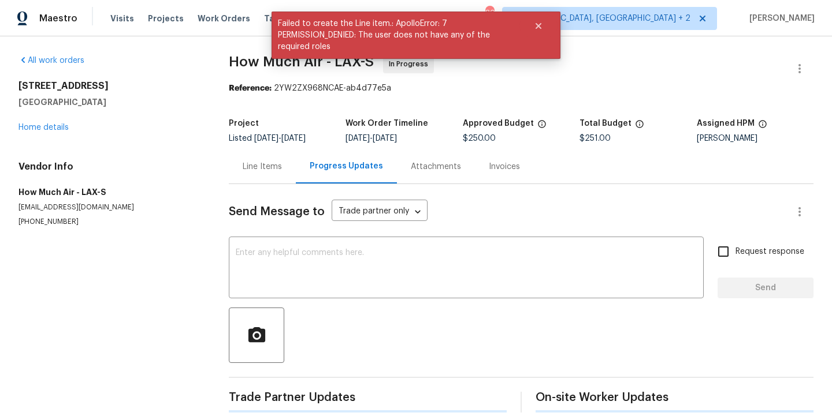
scroll to position [156, 0]
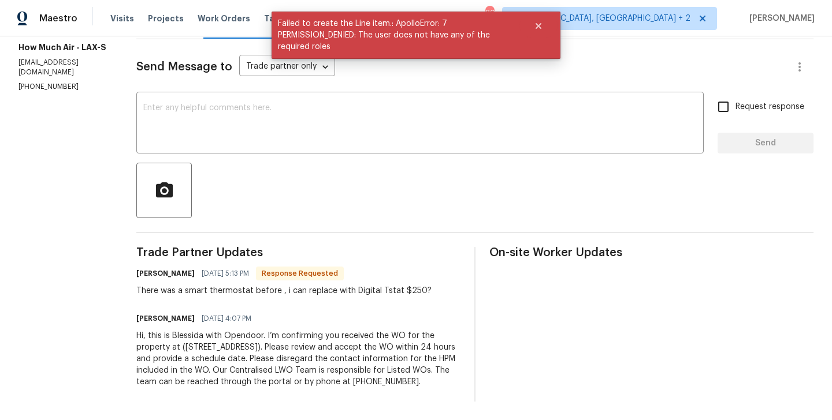
click at [140, 268] on h6 "Andy Mejia" at bounding box center [165, 274] width 58 height 12
copy h6 "Andy"
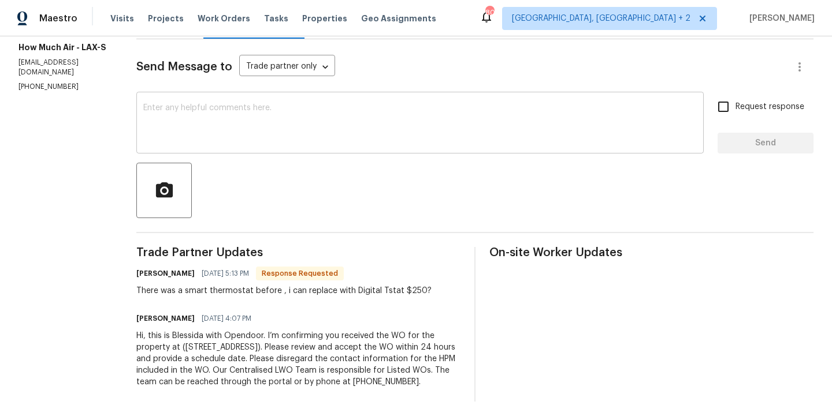
click at [230, 137] on div "x ​" at bounding box center [419, 124] width 567 height 59
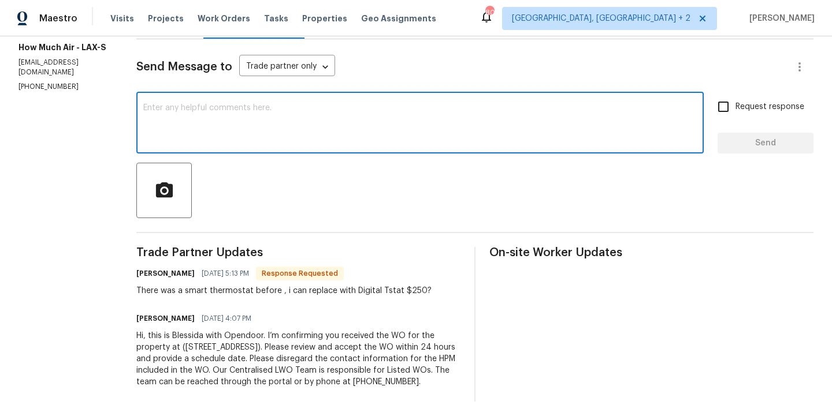
paste textarea "Andy"
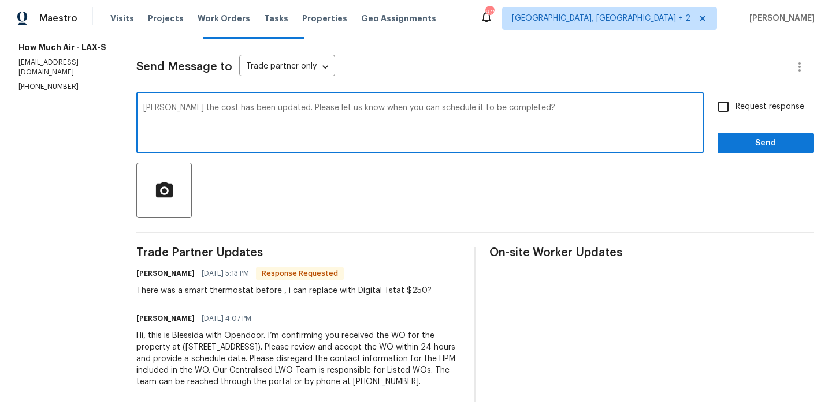
type textarea "Andy the cost has been updated. Please let us know when you can schedule it to …"
click at [735, 100] on input "Request response" at bounding box center [723, 107] width 24 height 24
checkbox input "true"
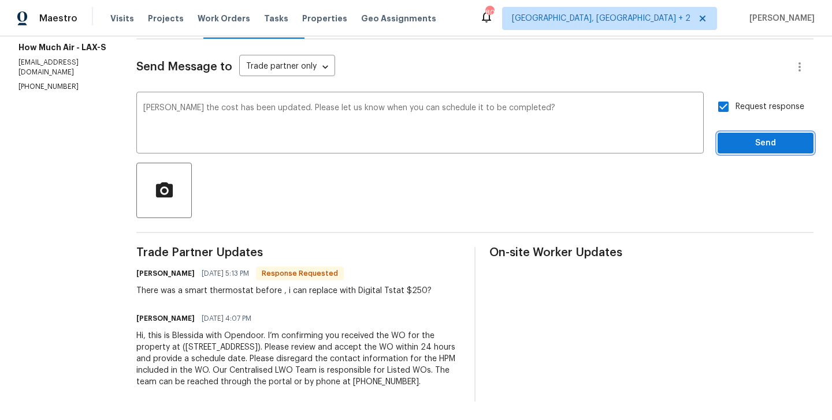
click at [739, 136] on span "Send" at bounding box center [764, 143] width 77 height 14
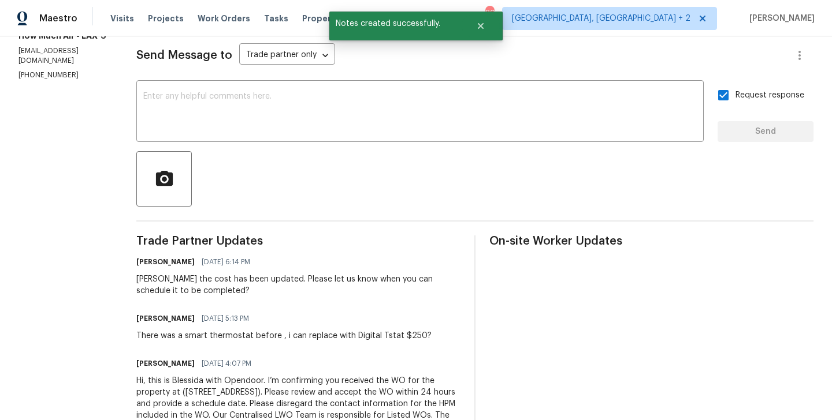
scroll to position [0, 0]
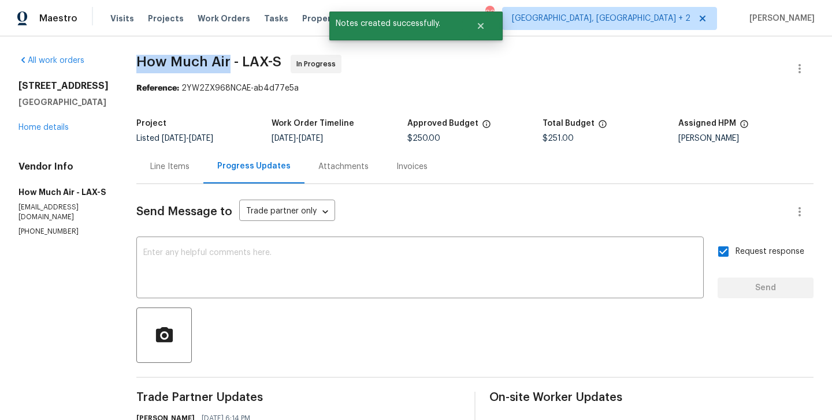
drag, startPoint x: 128, startPoint y: 59, endPoint x: 228, endPoint y: 62, distance: 99.9
click at [228, 62] on div "All work orders 12515 Cedar Ave Hawthorne, CA 90250 Home details Vendor Info Ho…" at bounding box center [416, 329] width 832 height 586
copy span "How Much Air"
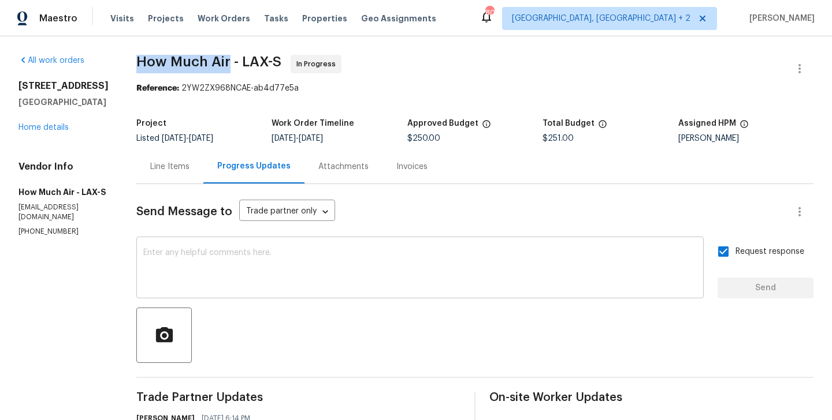
scroll to position [213, 0]
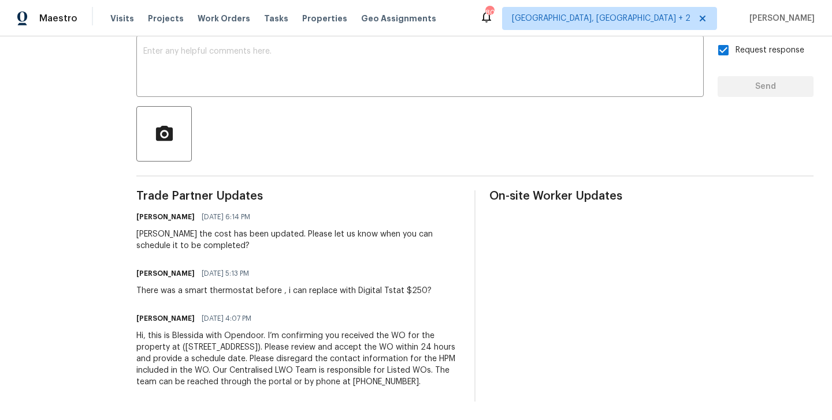
click at [219, 285] on div "There was a smart thermostat before , i can replace with Digital Tstat $250?" at bounding box center [283, 291] width 295 height 12
copy div "There was a smart thermostat before , i can replace with Digital Tstat $250?"
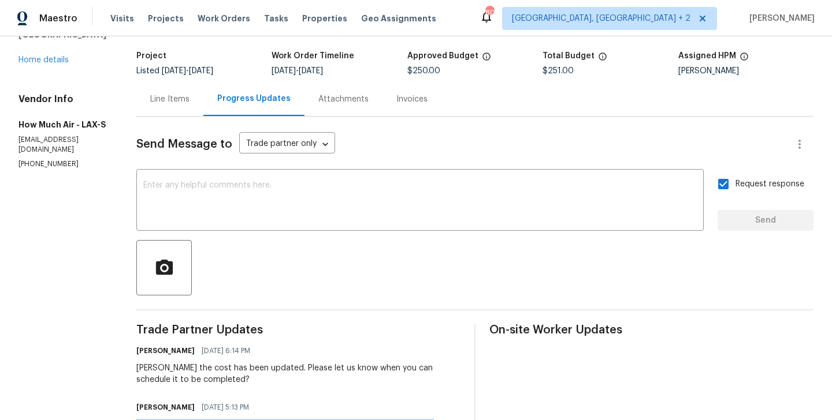
scroll to position [0, 0]
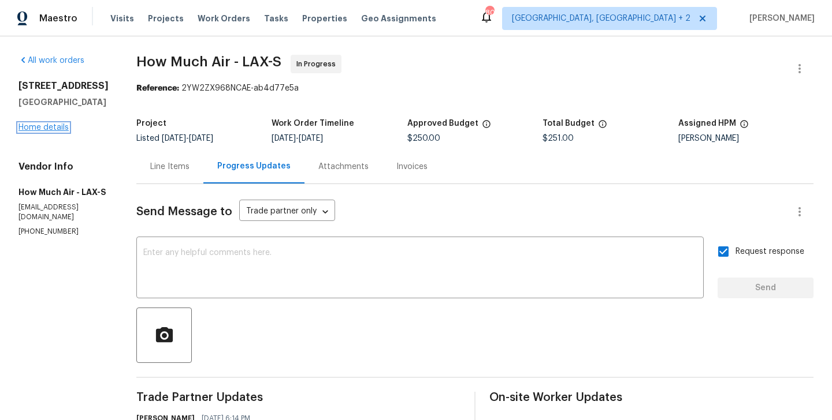
click at [40, 124] on link "Home details" at bounding box center [43, 128] width 50 height 8
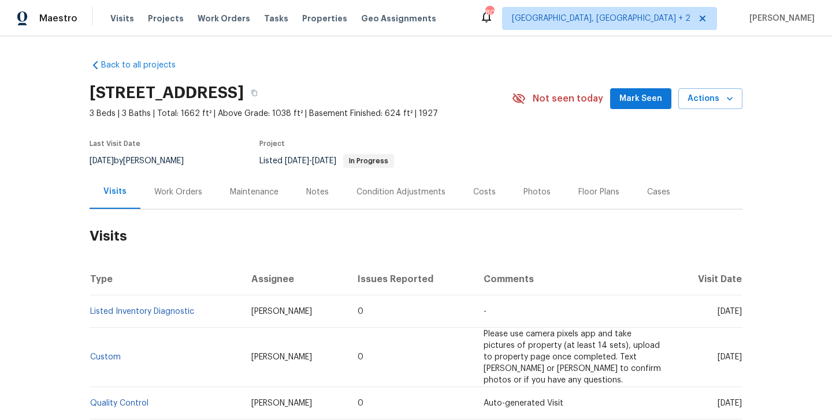
click at [189, 191] on div "Work Orders" at bounding box center [178, 193] width 48 height 12
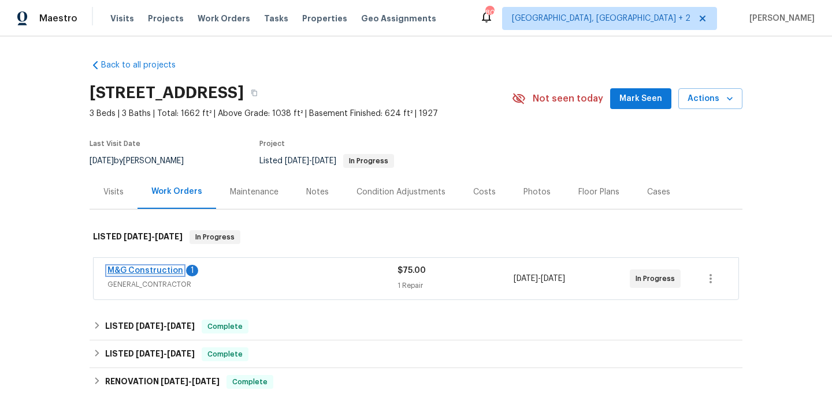
click at [170, 270] on link "M&G Construction" at bounding box center [145, 271] width 76 height 8
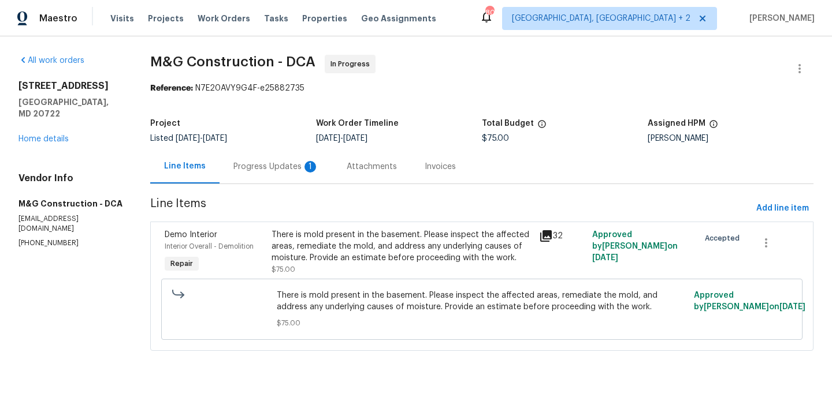
click at [277, 169] on div "Progress Updates 1" at bounding box center [275, 167] width 85 height 12
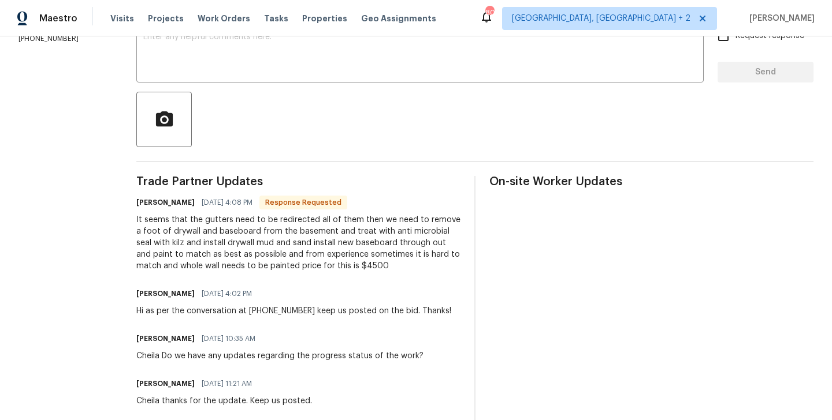
scroll to position [197, 0]
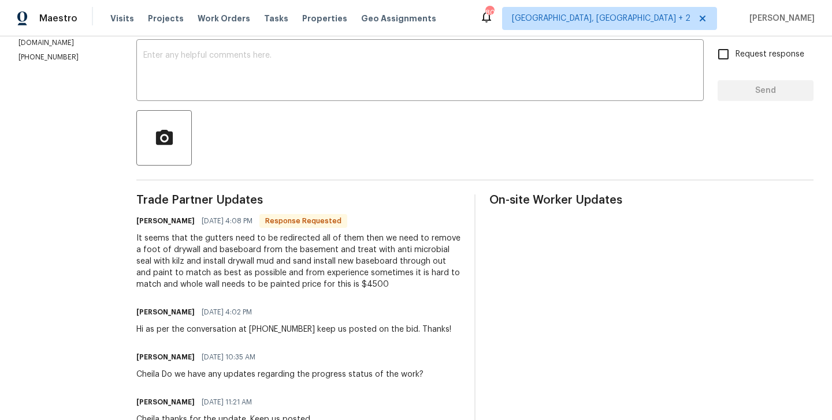
click at [139, 222] on h6 "[PERSON_NAME]" at bounding box center [165, 221] width 58 height 12
copy h6 "Cheila"
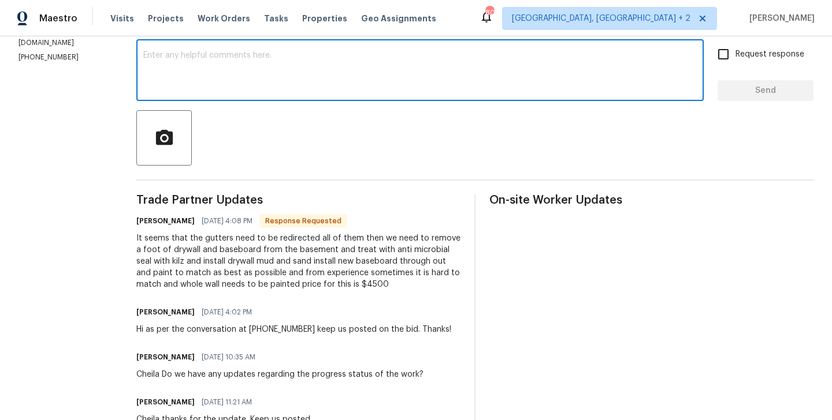
click at [221, 79] on textarea at bounding box center [419, 71] width 553 height 40
paste textarea "Cheila"
type textarea "Cheila I will circle back to you."
click at [744, 49] on span "Request response" at bounding box center [769, 55] width 69 height 12
click at [735, 48] on input "Request response" at bounding box center [723, 54] width 24 height 24
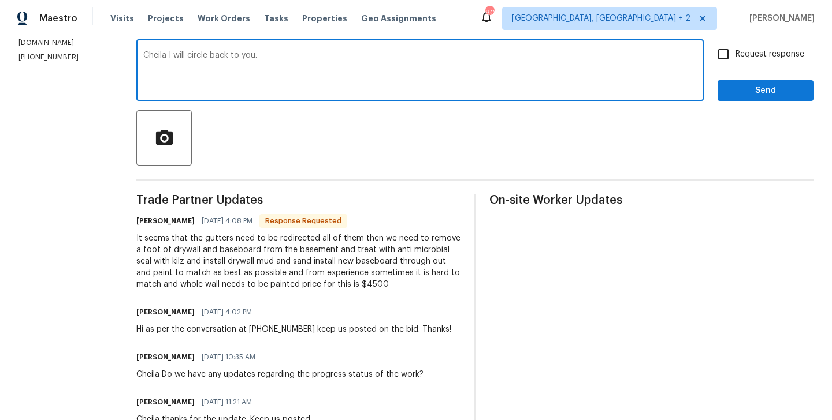
checkbox input "true"
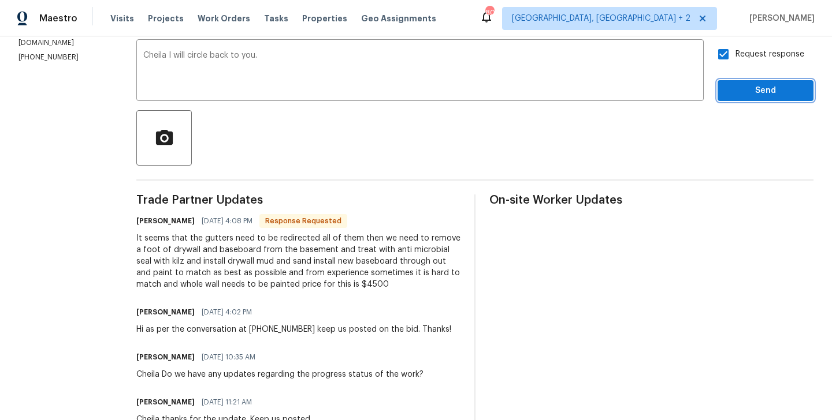
click at [744, 88] on span "Send" at bounding box center [764, 91] width 77 height 14
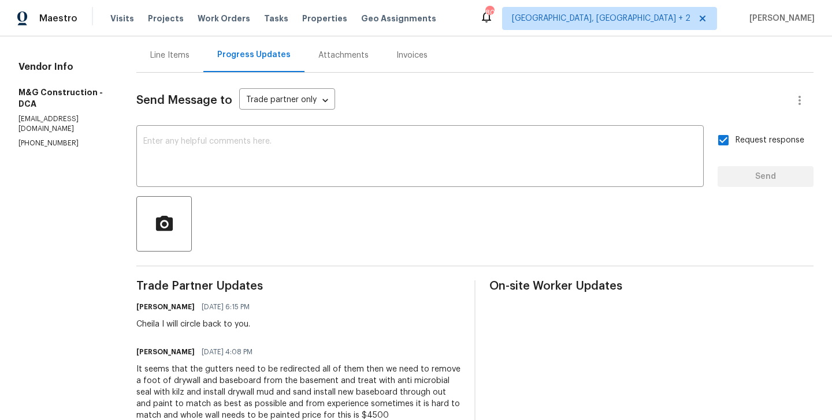
scroll to position [0, 0]
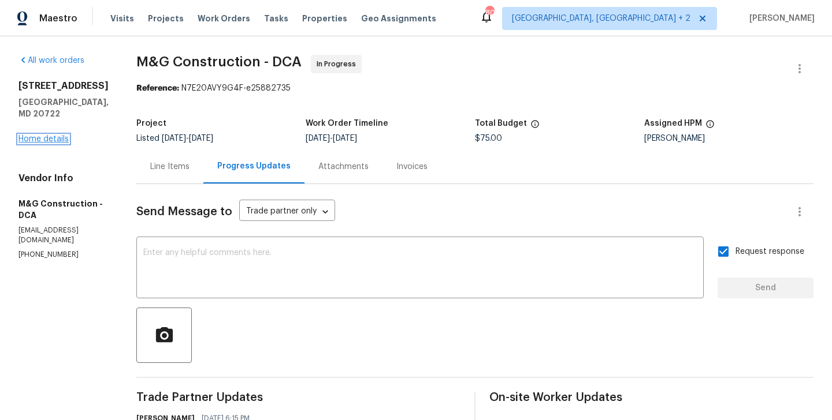
click at [54, 135] on link "Home details" at bounding box center [43, 139] width 50 height 8
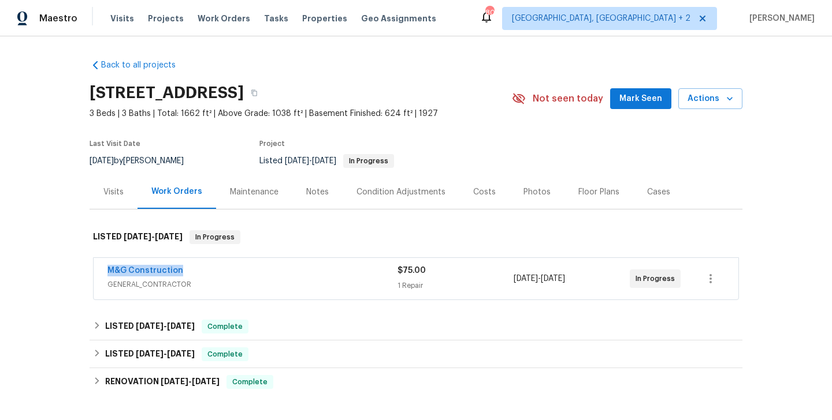
drag, startPoint x: 194, startPoint y: 266, endPoint x: 104, endPoint y: 269, distance: 90.1
click at [104, 269] on div "M&G Construction GENERAL_CONTRACTOR $75.00 1 Repair [DATE] - [DATE] In Progress" at bounding box center [416, 279] width 644 height 42
copy link "M&G Construction"
click at [123, 272] on link "M&G Construction" at bounding box center [145, 271] width 76 height 8
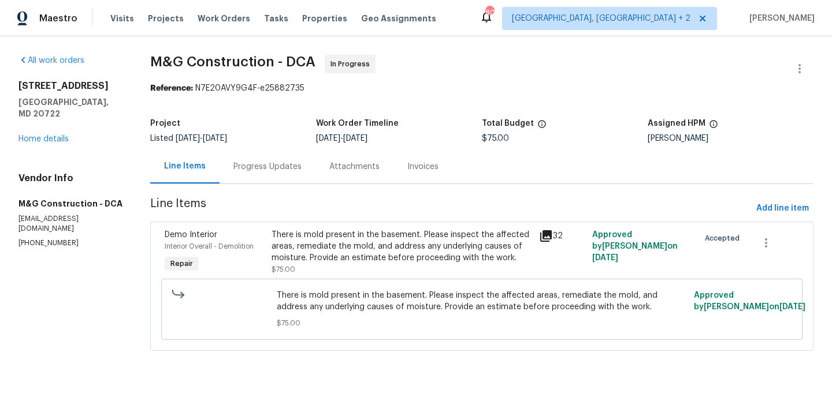
click at [333, 244] on div "There is mold present in the basement. Please inspect the affected areas, remed…" at bounding box center [401, 246] width 260 height 35
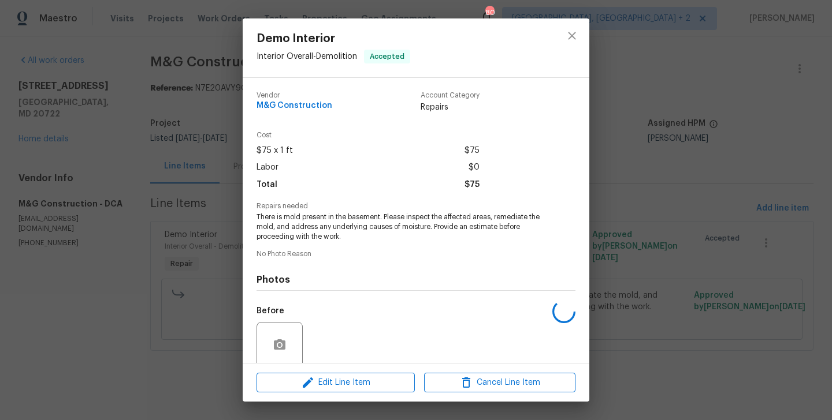
click at [308, 223] on span "There is mold present in the basement. Please inspect the affected areas, remed…" at bounding box center [399, 227] width 287 height 29
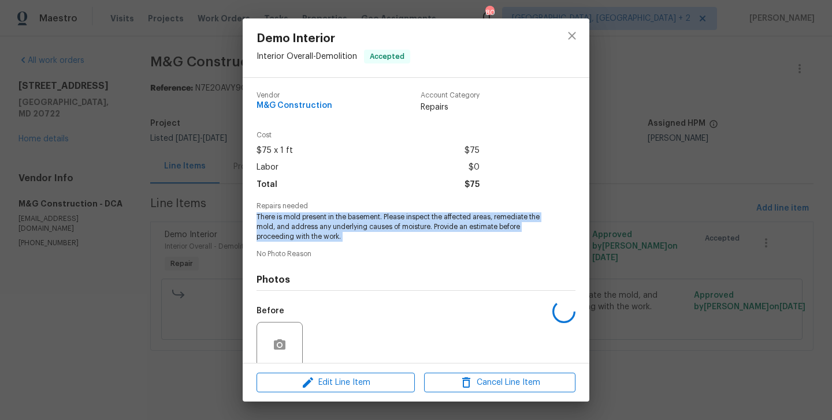
click at [308, 223] on span "There is mold present in the basement. Please inspect the affected areas, remed…" at bounding box center [399, 227] width 287 height 29
copy span "There is mold present in the basement. Please inspect the affected areas, remed…"
click at [144, 228] on div "Demo Interior Interior Overall - Demolition Accepted Vendor M&G Construction Ac…" at bounding box center [416, 210] width 832 height 420
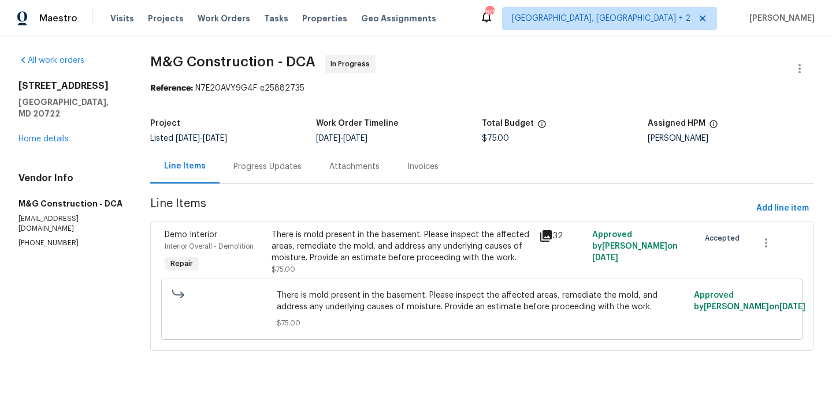
click at [242, 175] on div "Progress Updates" at bounding box center [267, 167] width 96 height 34
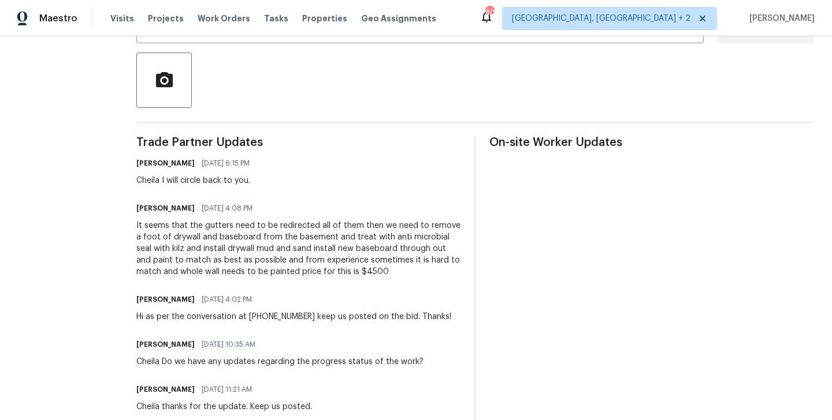
scroll to position [337, 0]
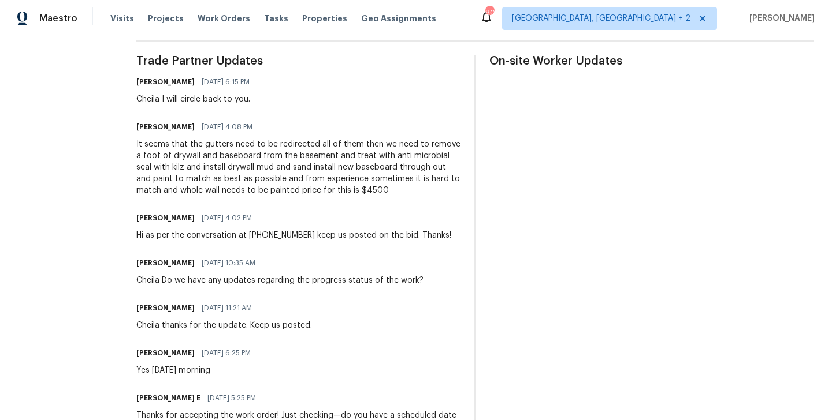
click at [228, 163] on div "It seems that the gutters need to be redirected all of them then we need to rem…" at bounding box center [298, 168] width 324 height 58
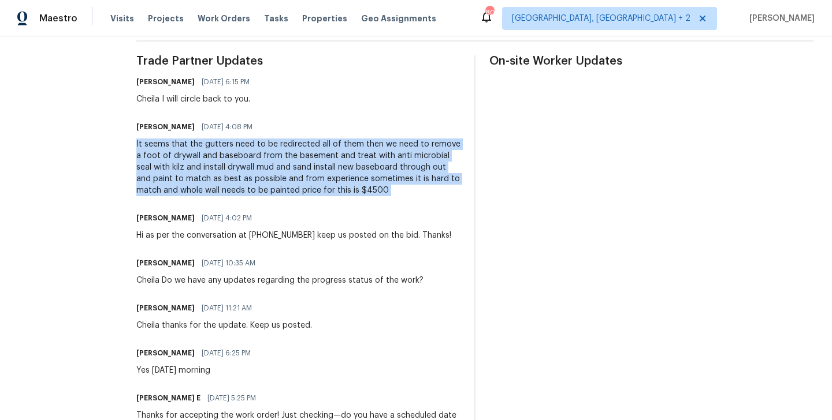
click at [228, 163] on div "It seems that the gutters need to be redirected all of them then we need to rem…" at bounding box center [298, 168] width 324 height 58
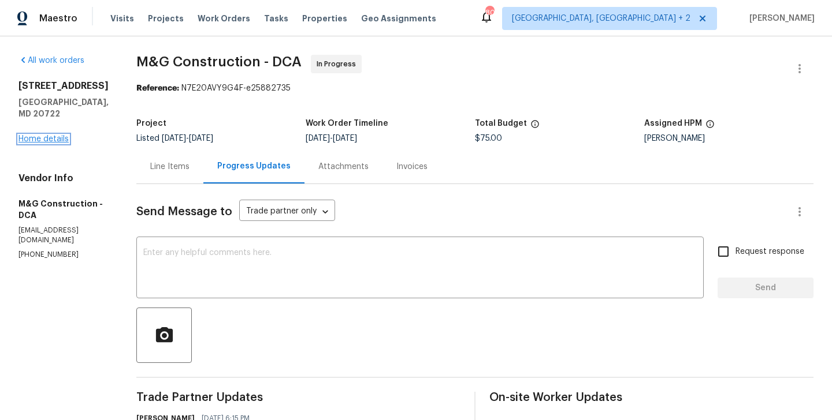
click at [58, 135] on link "Home details" at bounding box center [43, 139] width 50 height 8
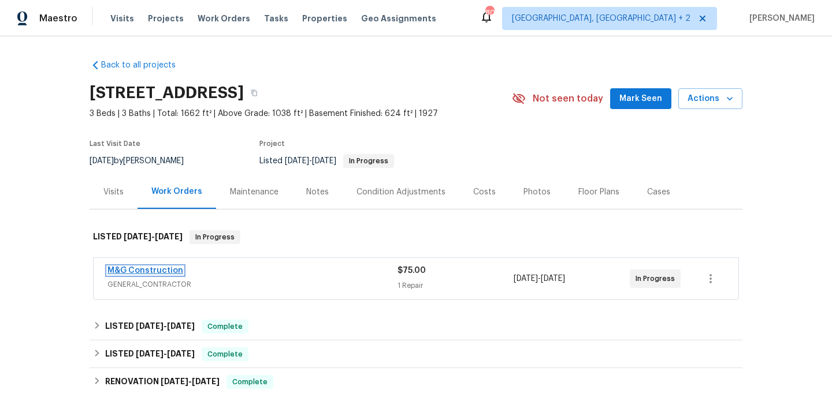
click at [176, 270] on link "M&G Construction" at bounding box center [145, 271] width 76 height 8
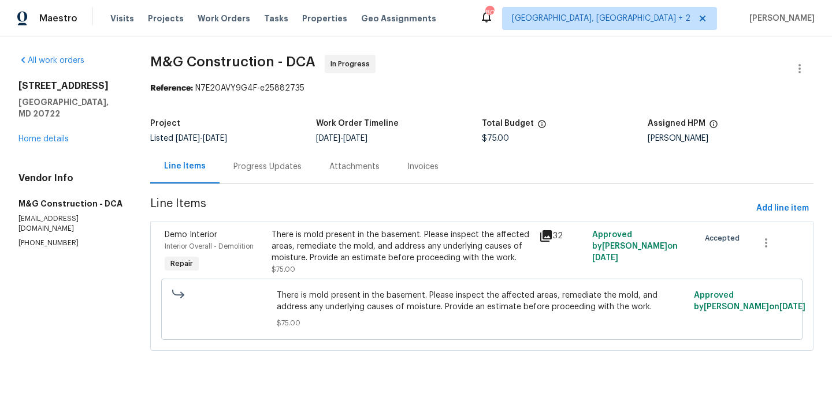
click at [271, 171] on div "Progress Updates" at bounding box center [267, 167] width 68 height 12
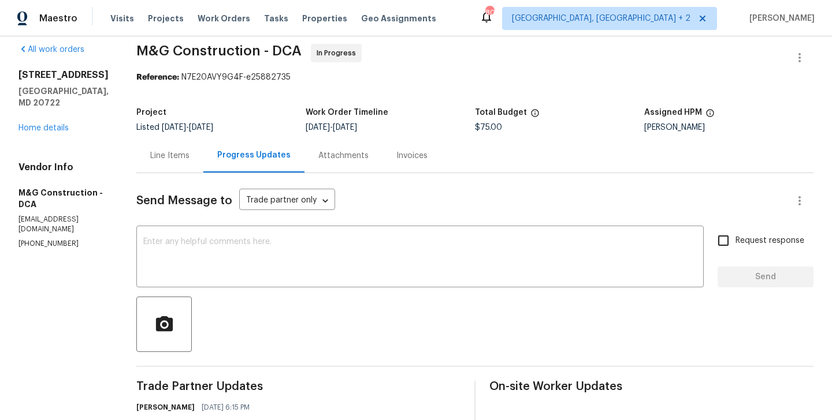
scroll to position [219, 0]
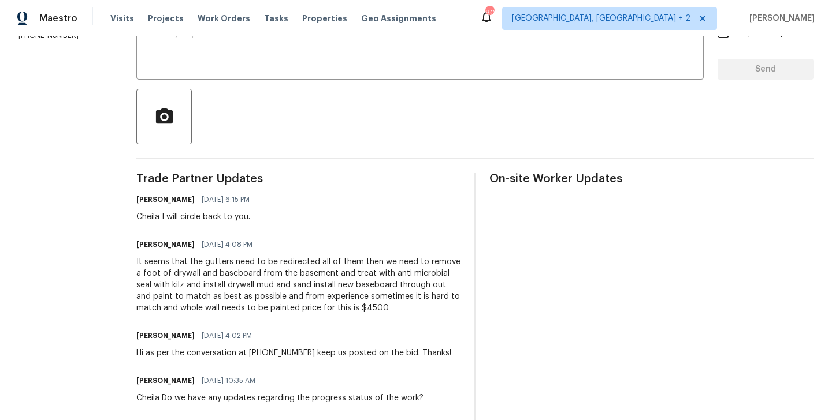
click at [324, 296] on div "It seems that the gutters need to be redirected all of them then we need to rem…" at bounding box center [298, 285] width 324 height 58
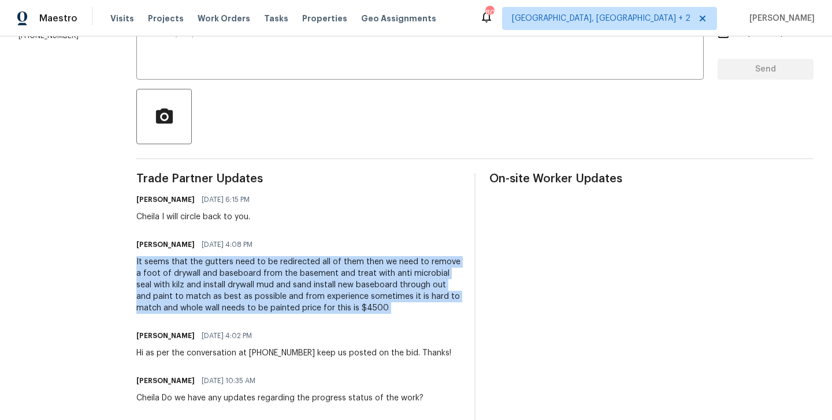
click at [324, 296] on div "It seems that the gutters need to be redirected all of them then we need to rem…" at bounding box center [298, 285] width 324 height 58
copy div "It seems that the gutters need to be redirected all of them then we need to rem…"
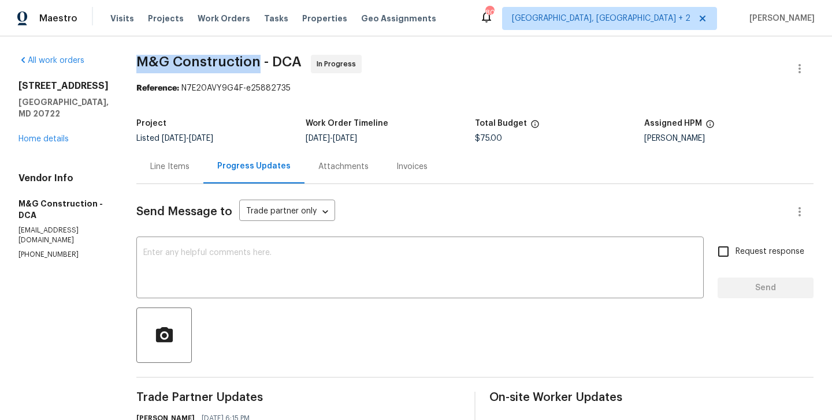
drag, startPoint x: 139, startPoint y: 61, endPoint x: 256, endPoint y: 68, distance: 116.9
click at [256, 68] on span "M&G Construction - DCA" at bounding box center [218, 62] width 165 height 14
copy span "M&G Construction"
click at [51, 135] on link "Home details" at bounding box center [43, 139] width 50 height 8
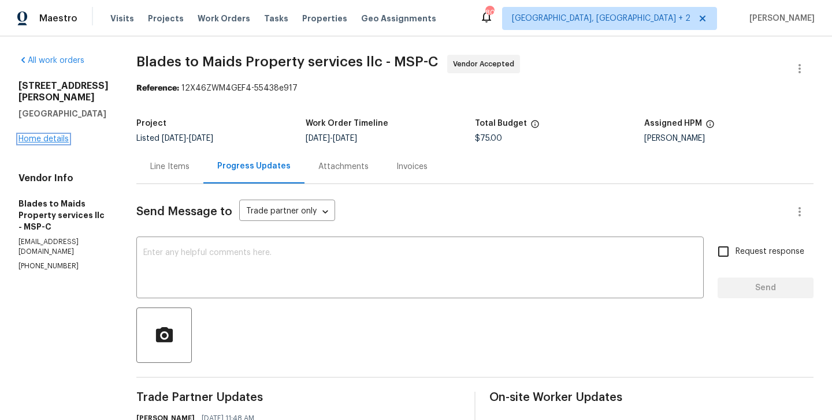
click at [44, 135] on link "Home details" at bounding box center [43, 139] width 50 height 8
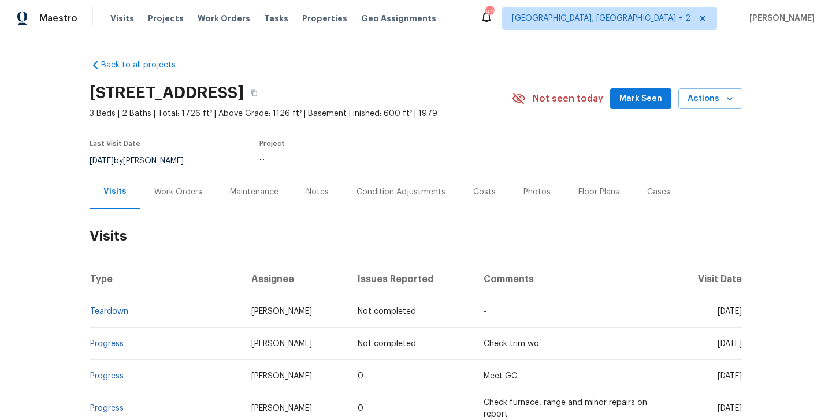
click at [184, 206] on div "Work Orders" at bounding box center [178, 192] width 76 height 34
